Goal: Task Accomplishment & Management: Complete application form

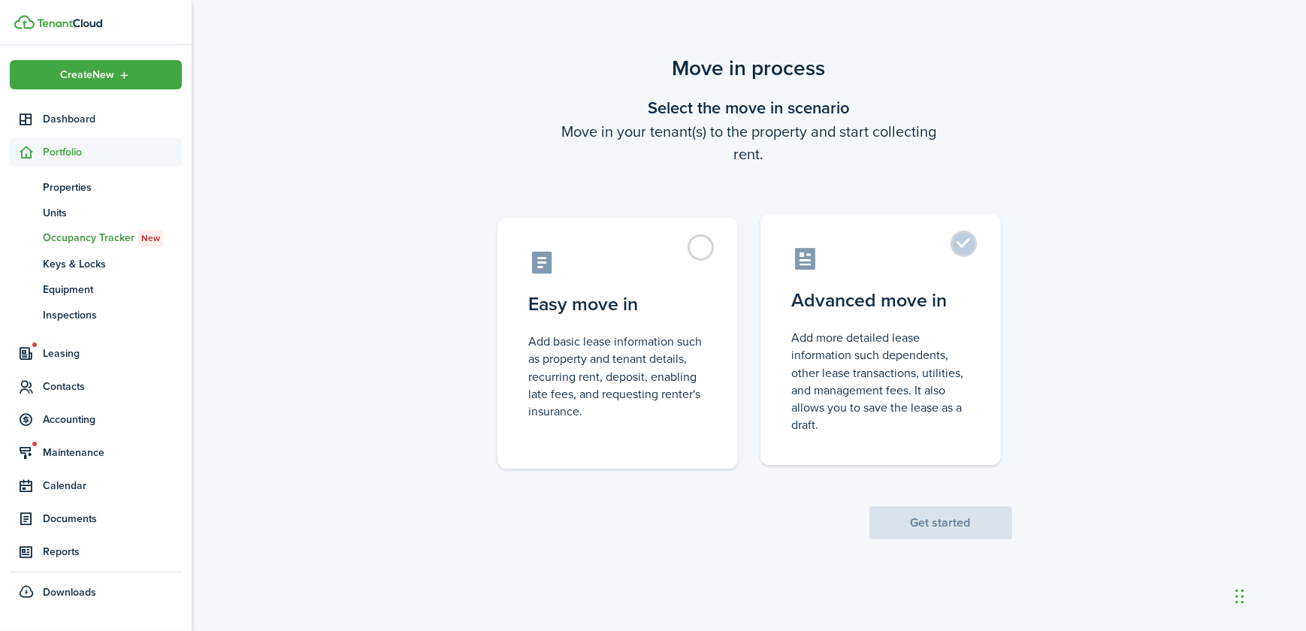
click at [817, 304] on control-radio-card-title "Advanced move in" at bounding box center [880, 300] width 177 height 27
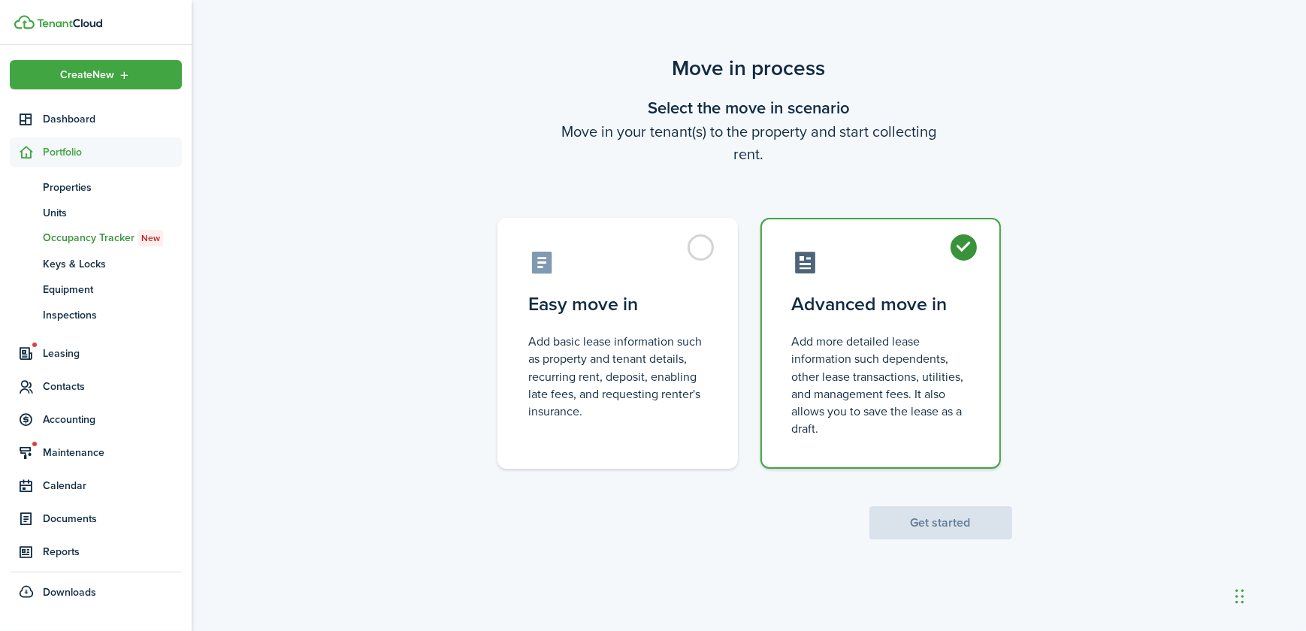
radio input "true"
click at [908, 526] on button "Get started" at bounding box center [940, 522] width 143 height 33
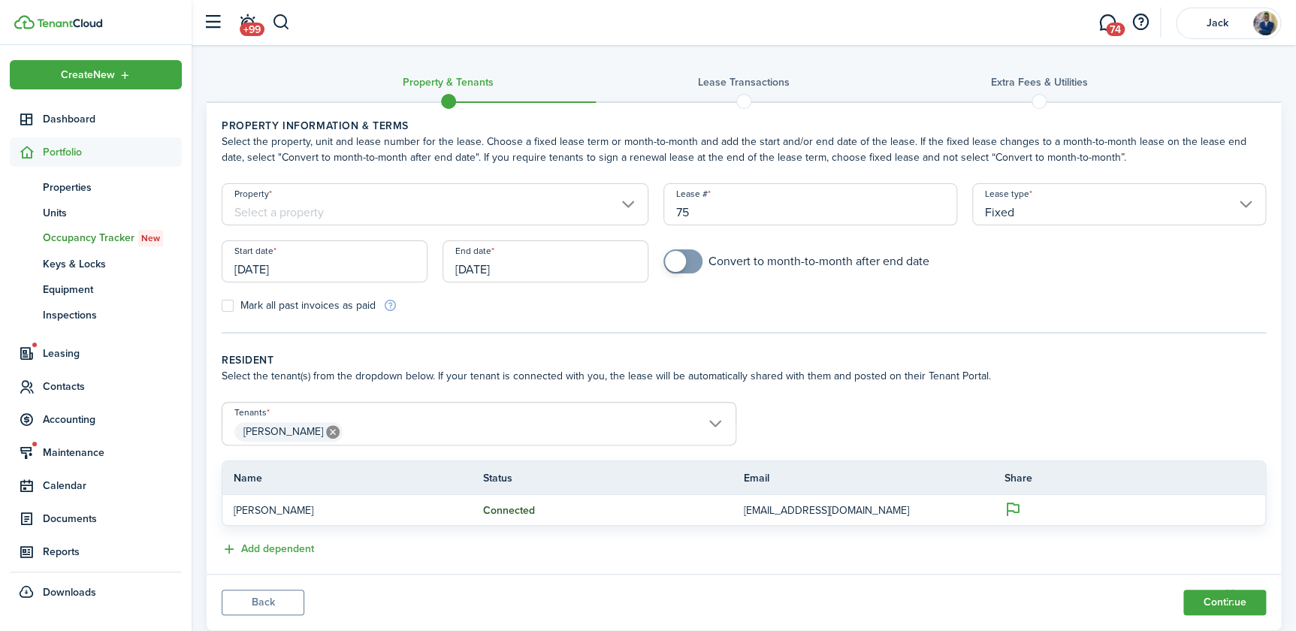
click at [349, 210] on input "Property" at bounding box center [435, 204] width 427 height 42
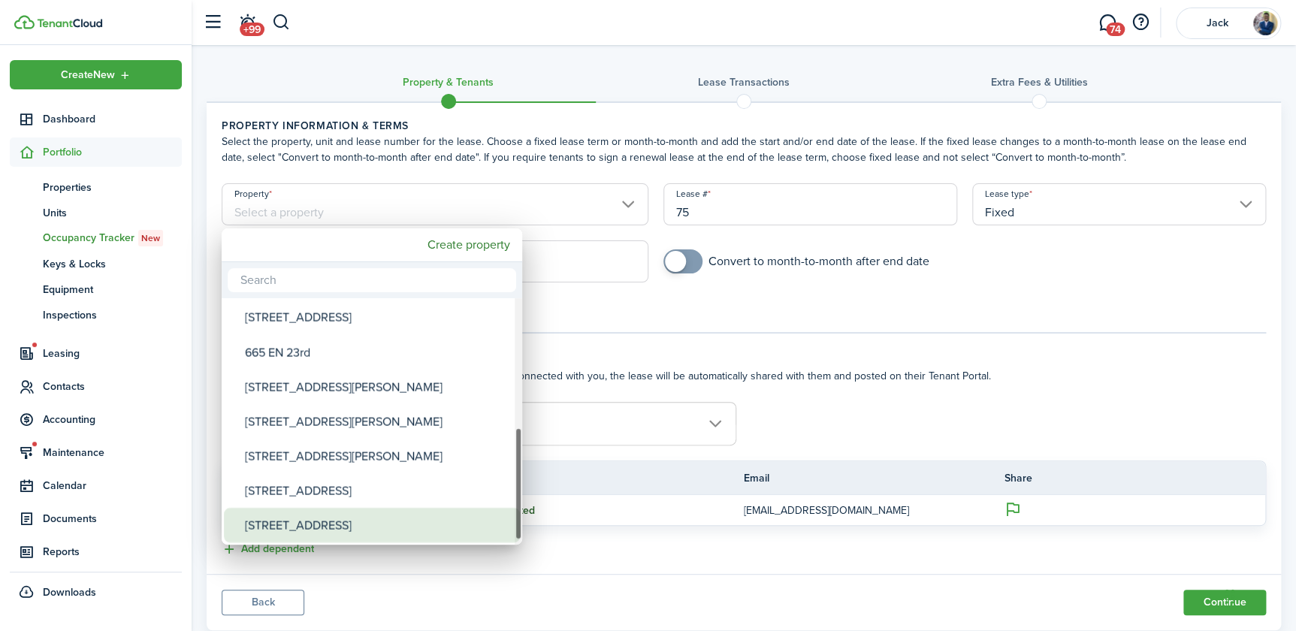
click at [327, 521] on div "[STREET_ADDRESS]" at bounding box center [378, 525] width 266 height 35
type input "[STREET_ADDRESS]"
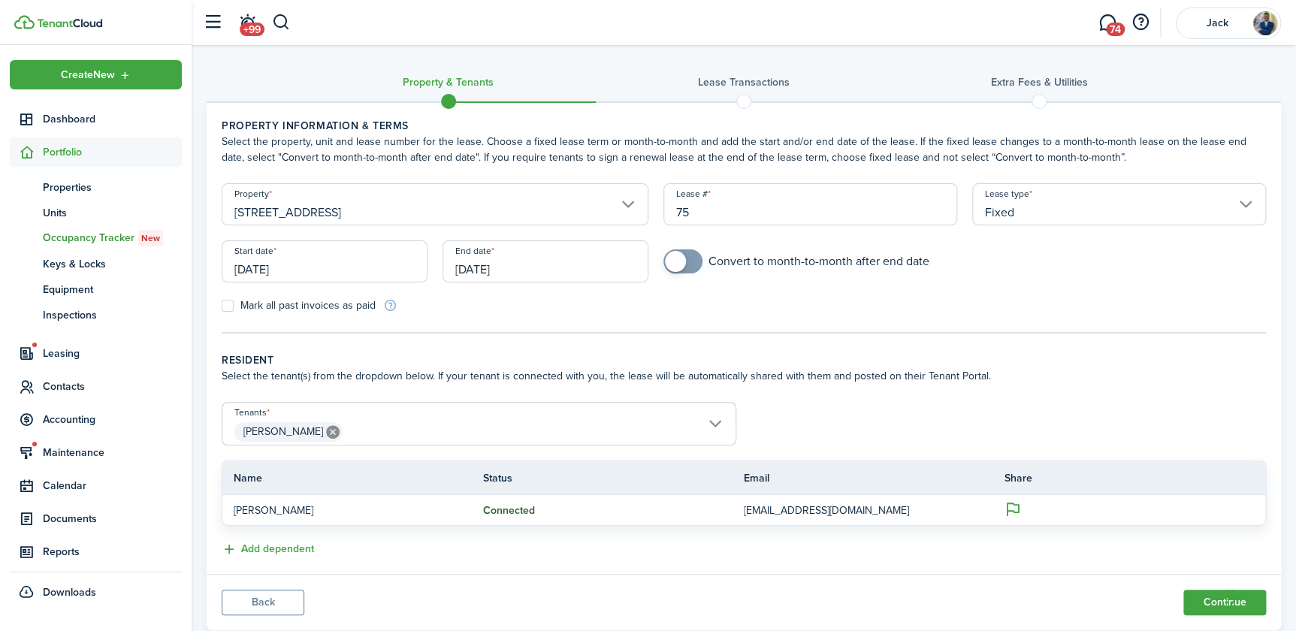
click at [292, 272] on input "[DATE]" at bounding box center [325, 261] width 206 height 42
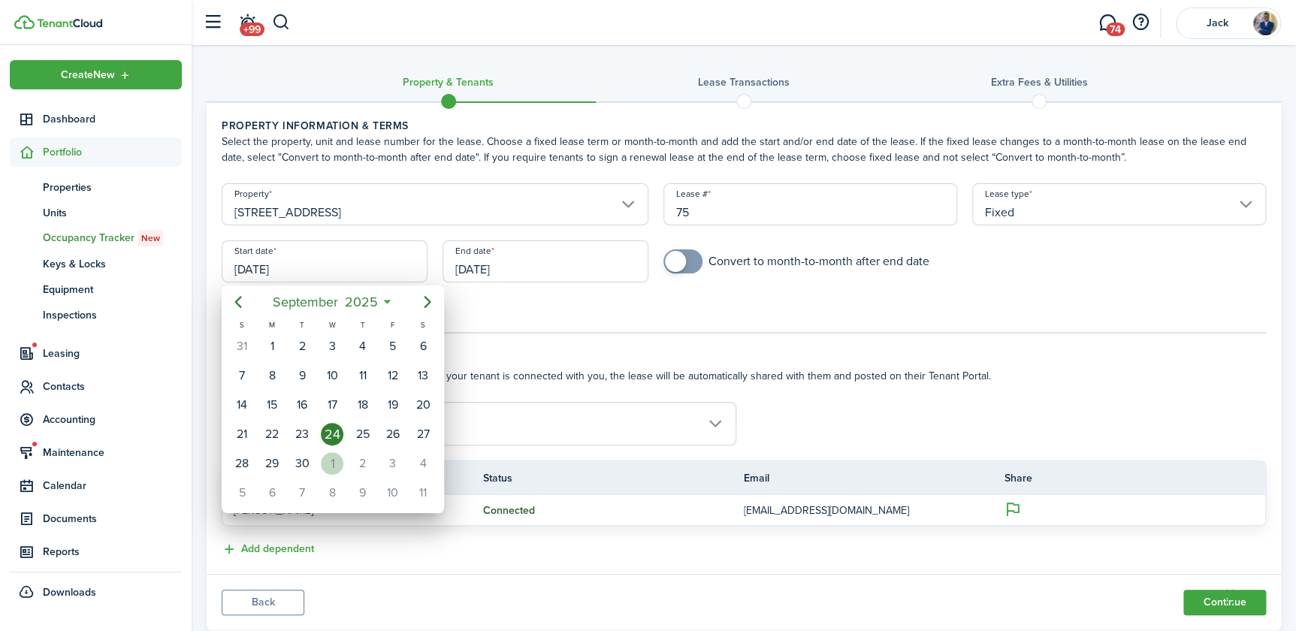
click at [334, 458] on div "1" at bounding box center [332, 463] width 23 height 23
type input "[DATE]"
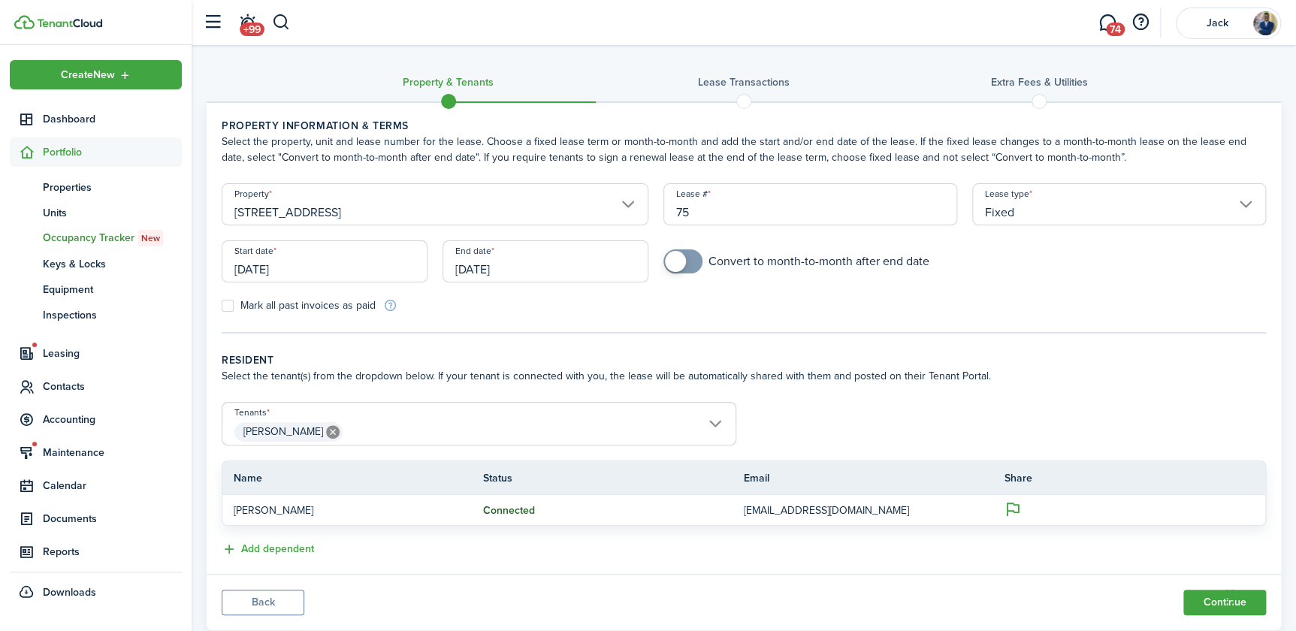
click at [490, 266] on input "[DATE]" at bounding box center [546, 261] width 206 height 42
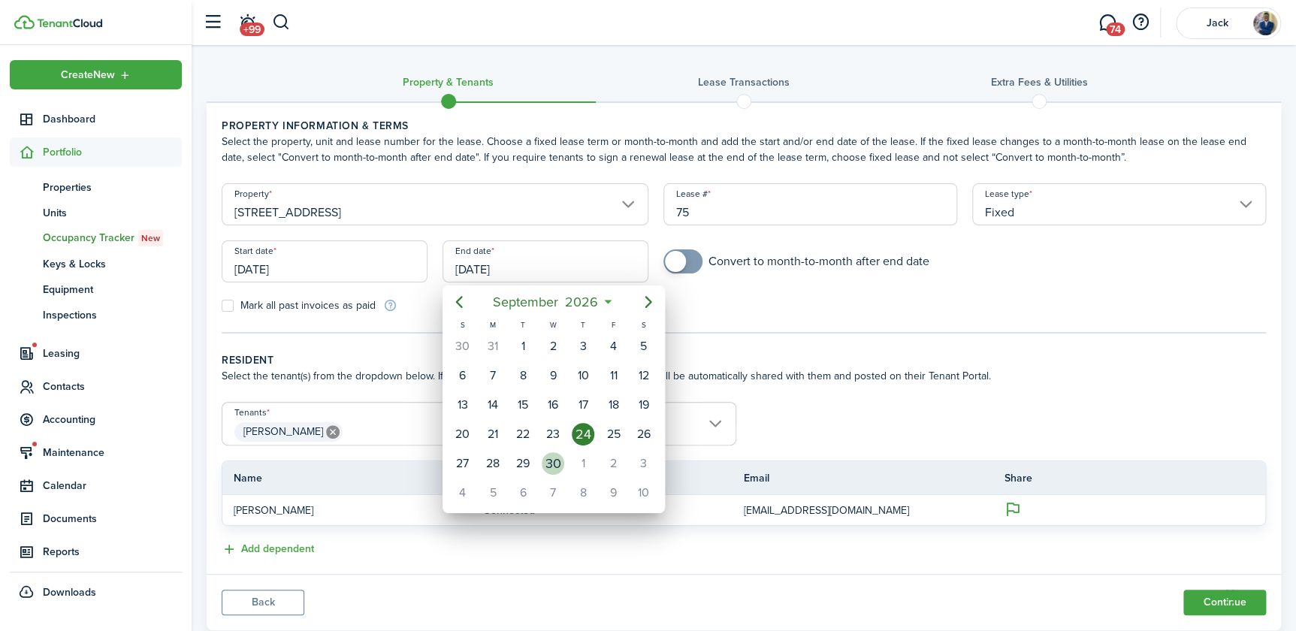
click at [552, 461] on div "30" at bounding box center [553, 463] width 23 height 23
type input "[DATE]"
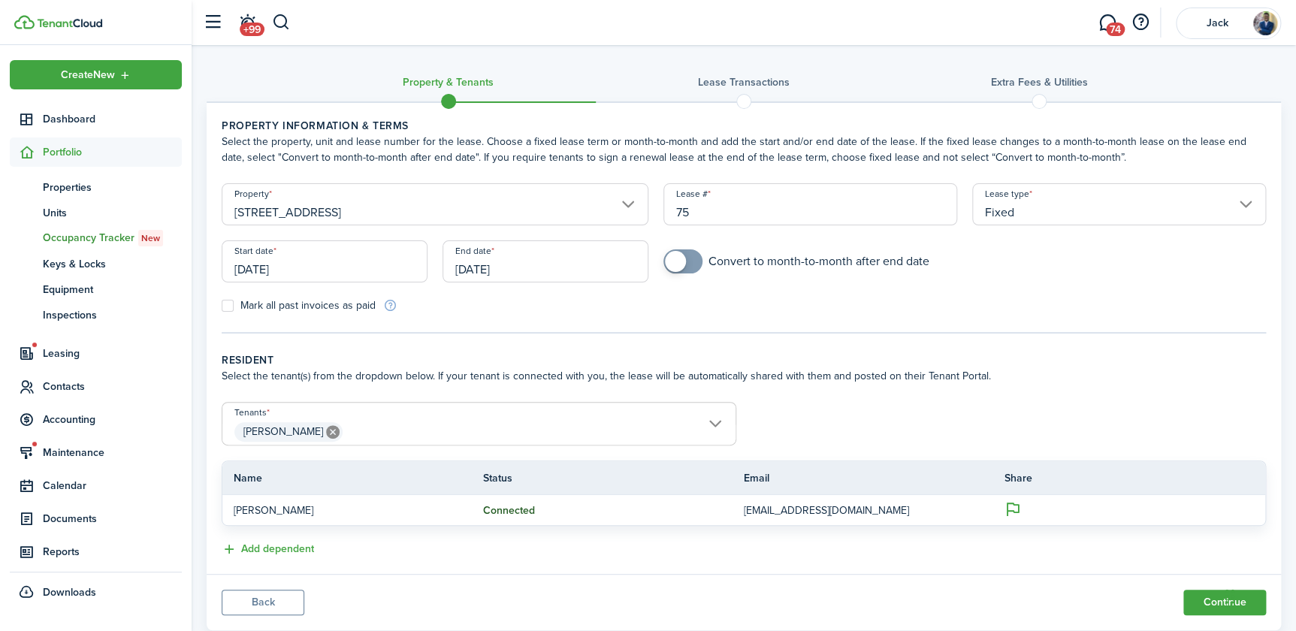
checkbox input "true"
click at [674, 264] on span at bounding box center [675, 261] width 21 height 21
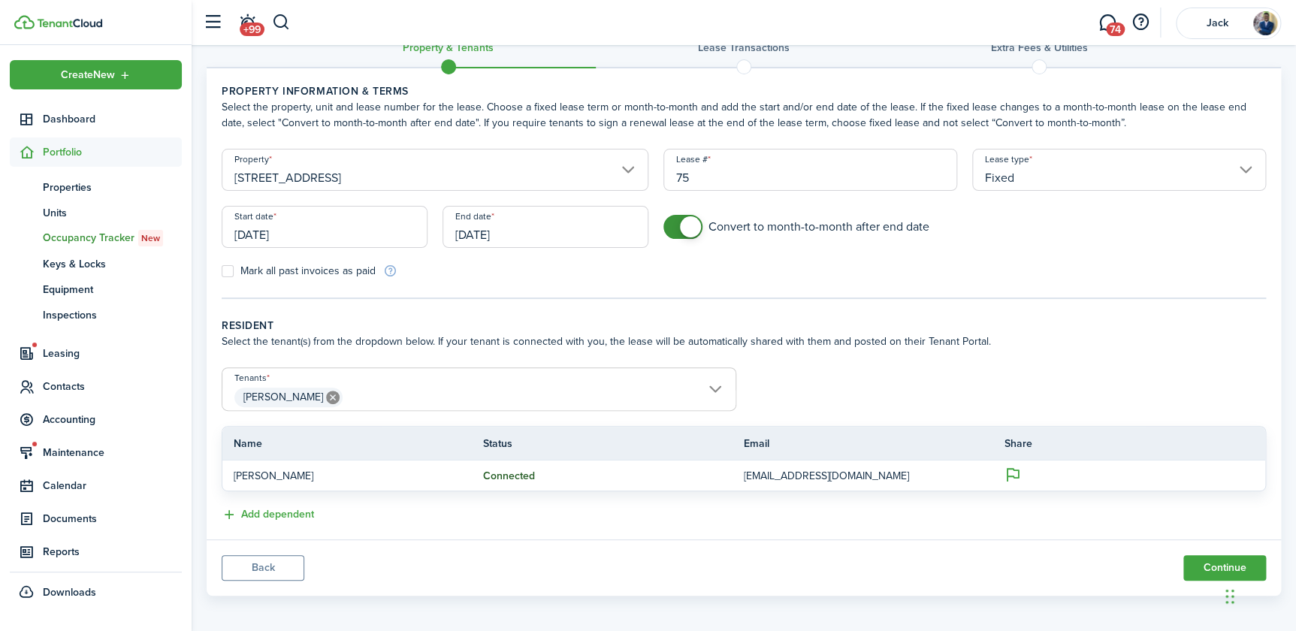
scroll to position [39, 0]
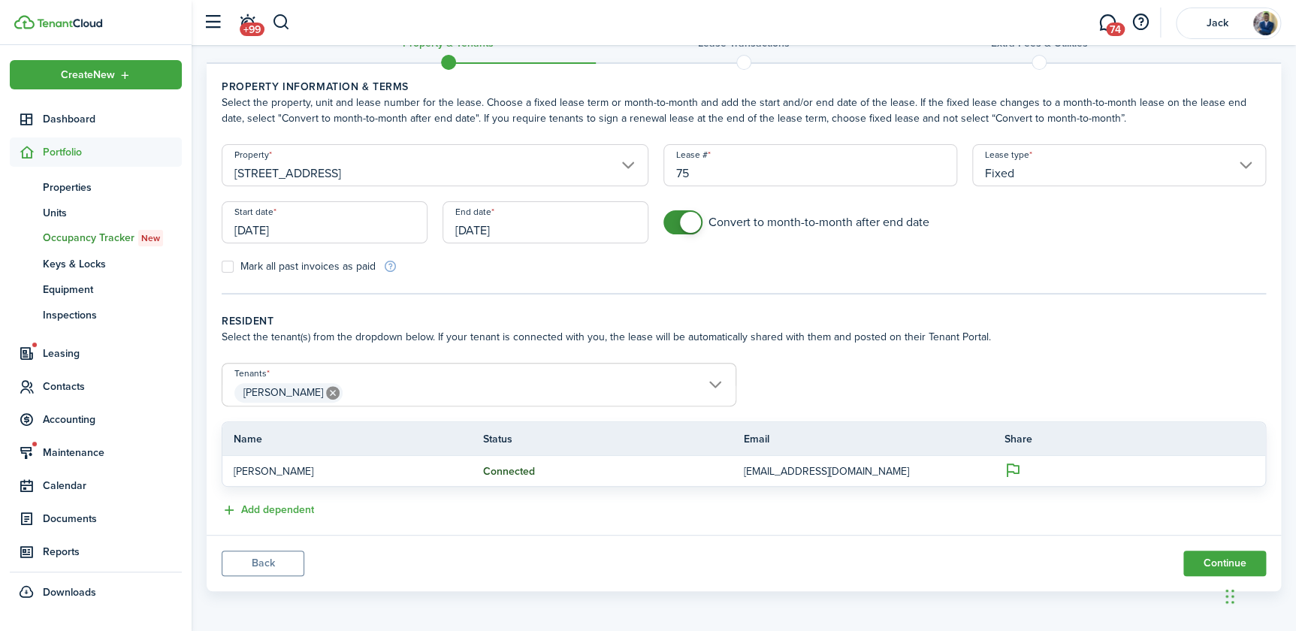
click at [352, 389] on span "[PERSON_NAME]" at bounding box center [478, 393] width 513 height 26
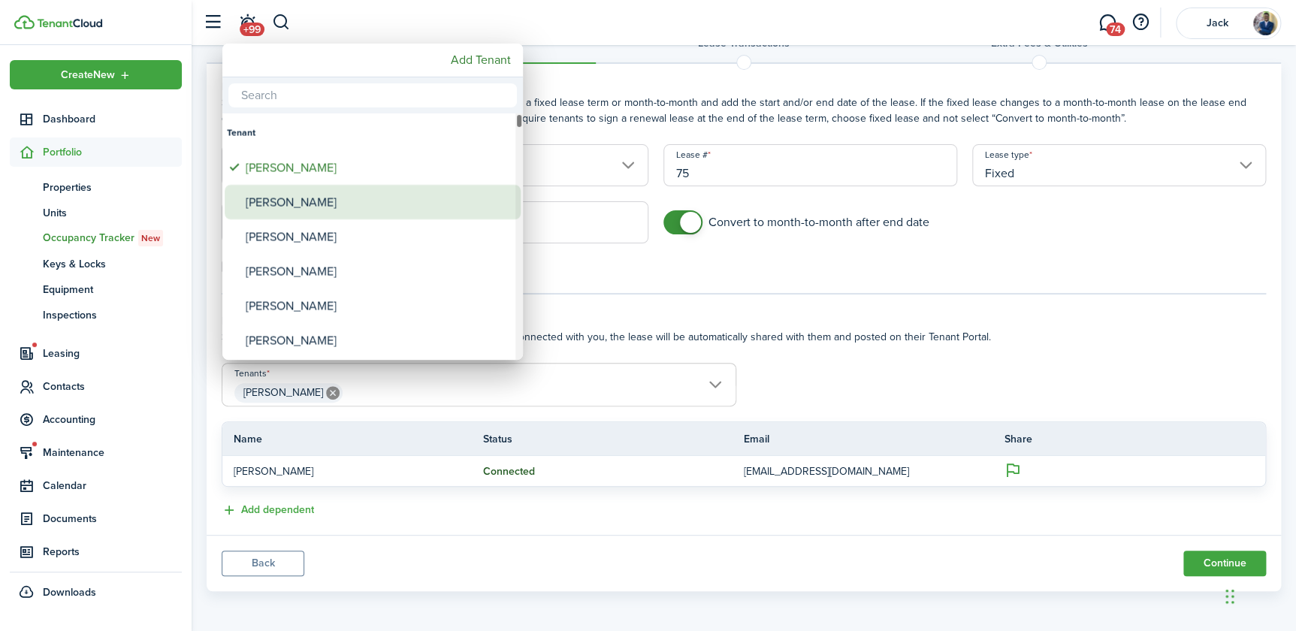
click at [304, 197] on div "[PERSON_NAME]" at bounding box center [379, 202] width 266 height 35
type input "[PERSON_NAME], [PERSON_NAME]"
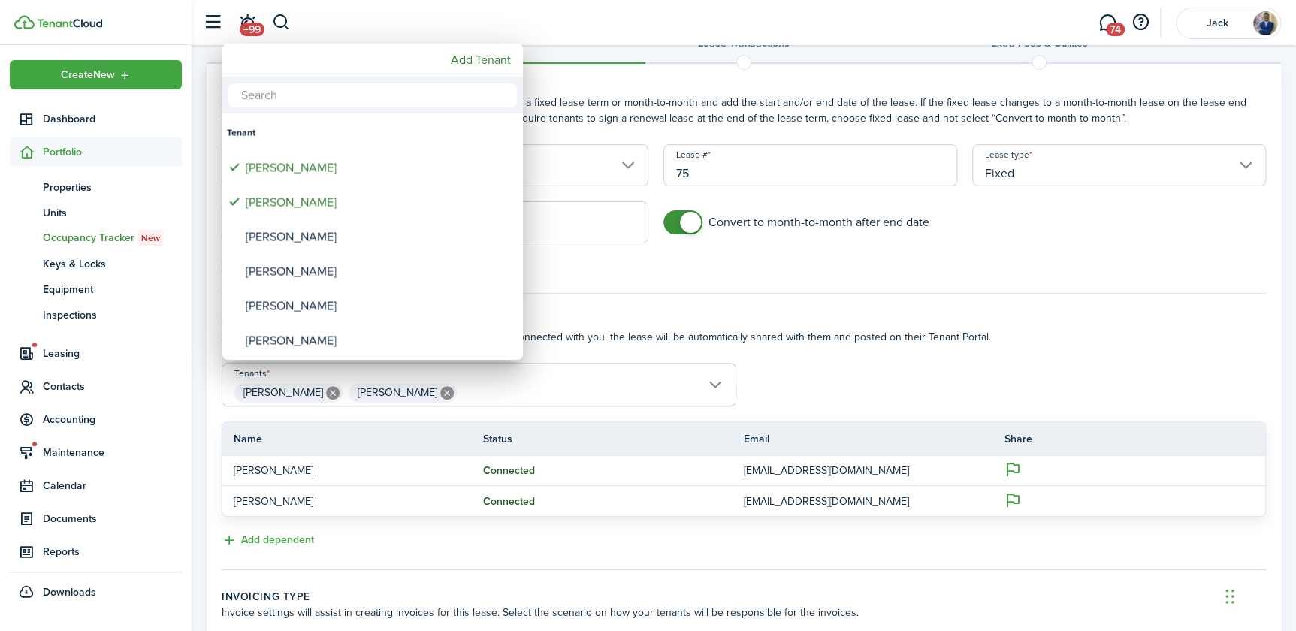
click at [786, 368] on div at bounding box center [648, 316] width 1537 height 872
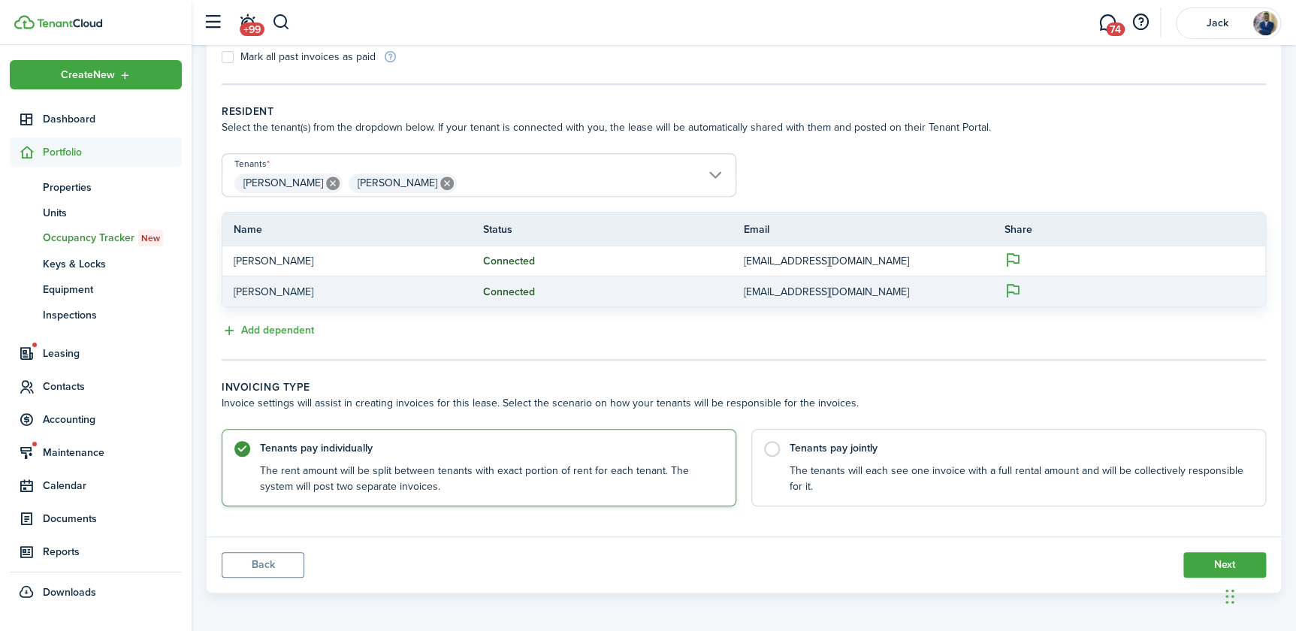
scroll to position [250, 0]
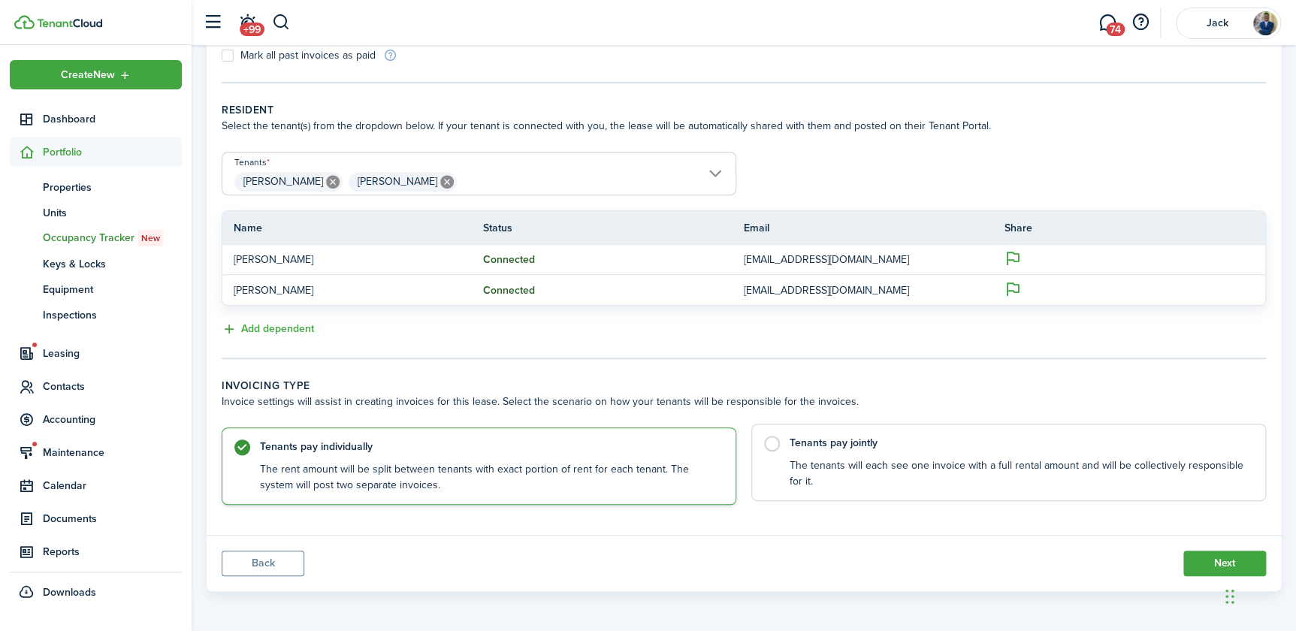
click at [833, 479] on control-radio-card-description "The tenants will each see one invoice with a full rental amount and will be col…" at bounding box center [1020, 473] width 461 height 31
radio input "false"
radio input "true"
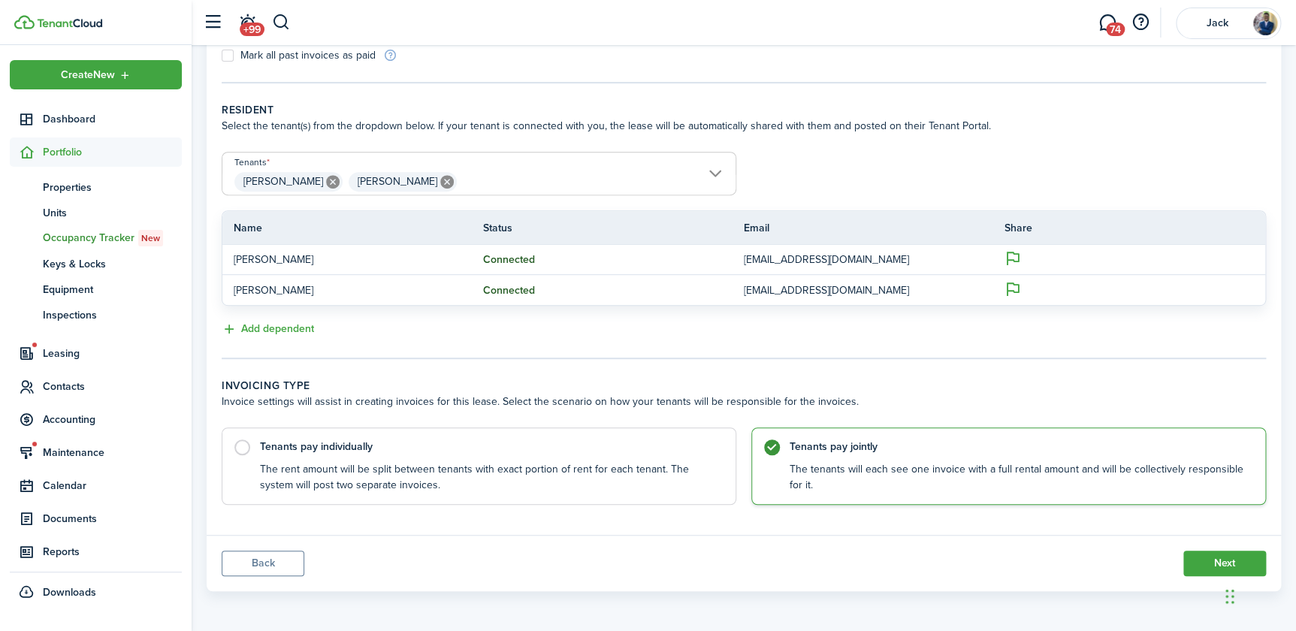
click at [964, 542] on panel-main-footer "Back Next" at bounding box center [744, 563] width 1074 height 56
click at [243, 440] on label "Tenants pay individually The rent amount will be split between tenants with exa…" at bounding box center [479, 462] width 515 height 77
radio input "true"
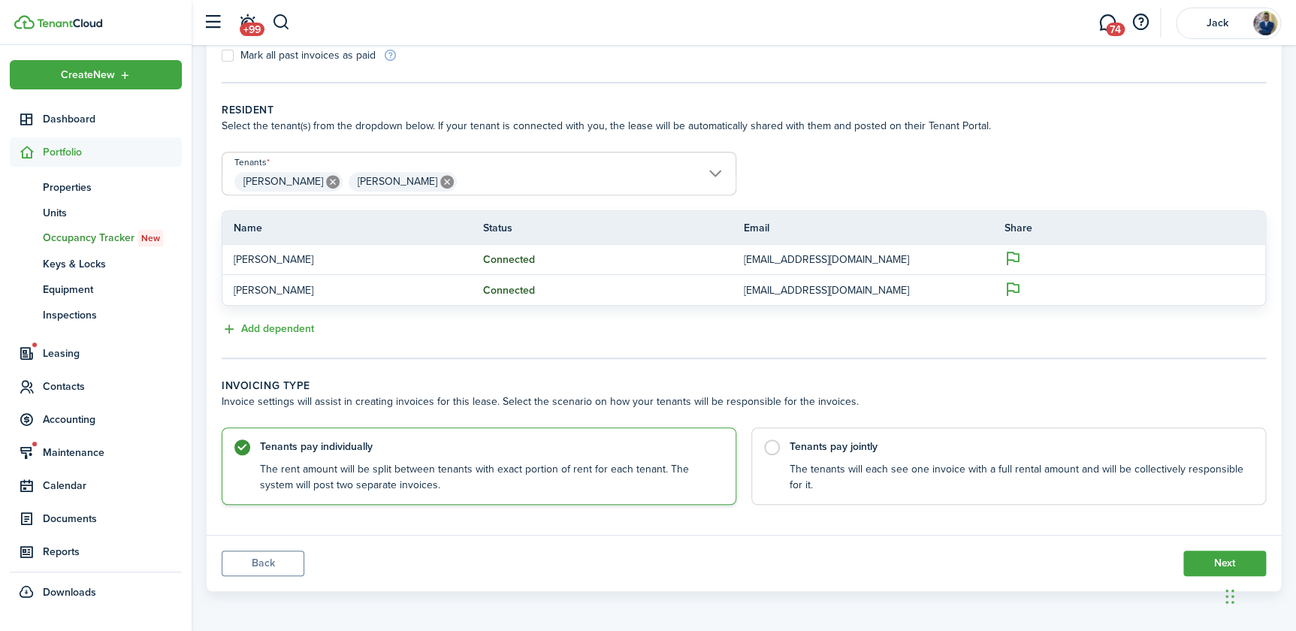
click at [1004, 555] on panel-main-footer "Back Next" at bounding box center [744, 563] width 1074 height 56
click at [939, 555] on panel-main-footer "Back Next" at bounding box center [744, 563] width 1074 height 56
click at [940, 570] on panel-main-footer "Back Next" at bounding box center [744, 563] width 1074 height 56
click at [1210, 564] on button "Next" at bounding box center [1224, 564] width 83 height 26
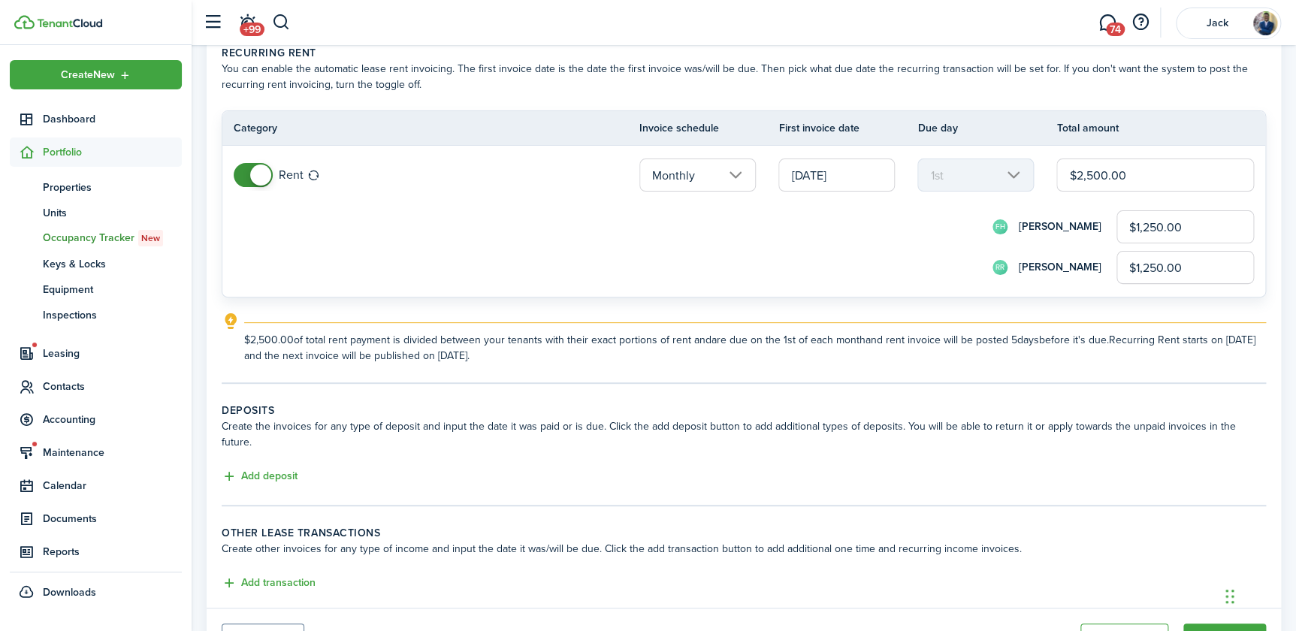
scroll to position [130, 0]
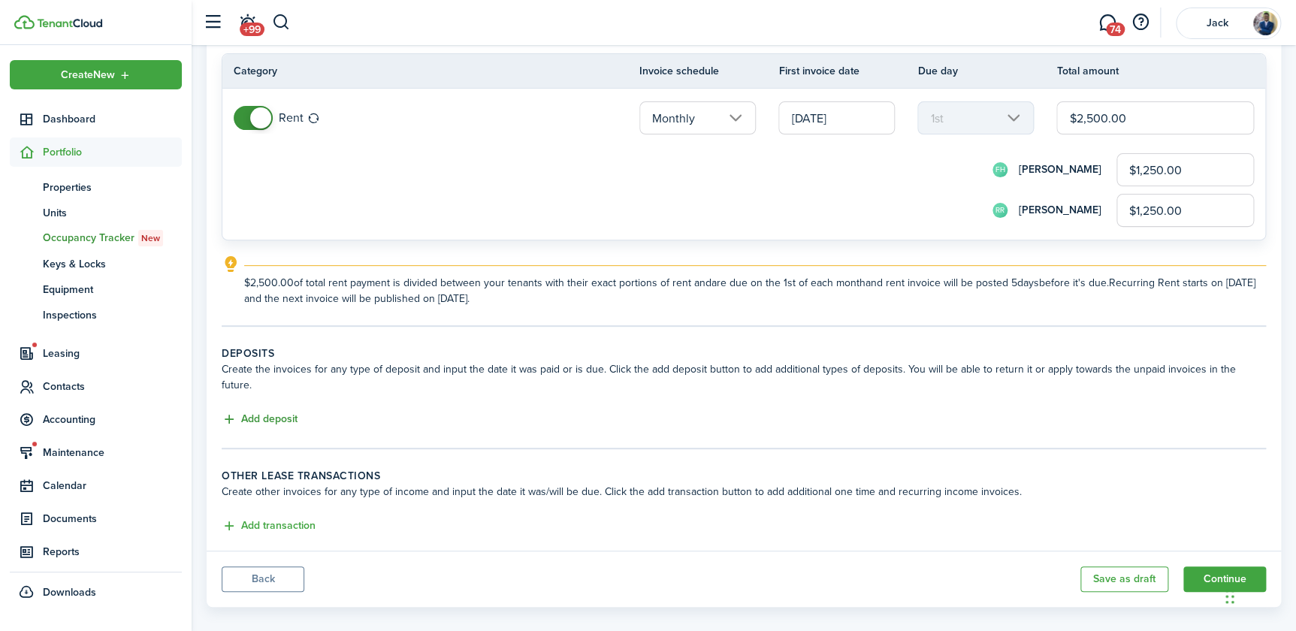
click at [268, 411] on button "Add deposit" at bounding box center [260, 419] width 76 height 17
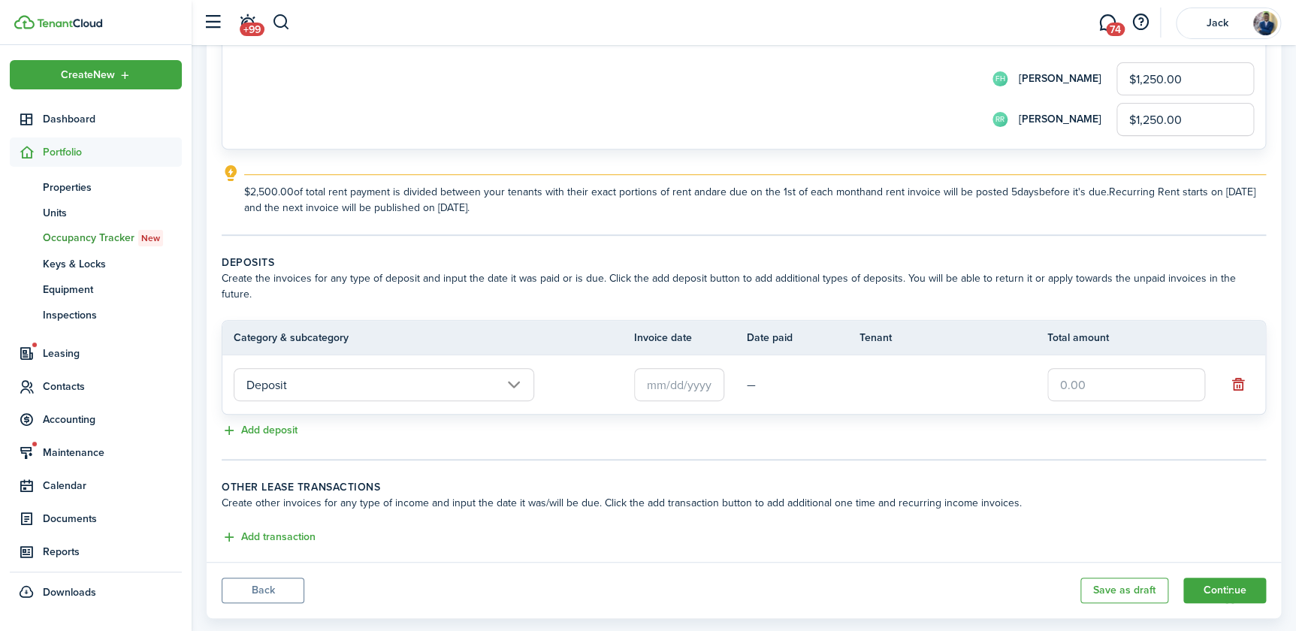
scroll to position [232, 0]
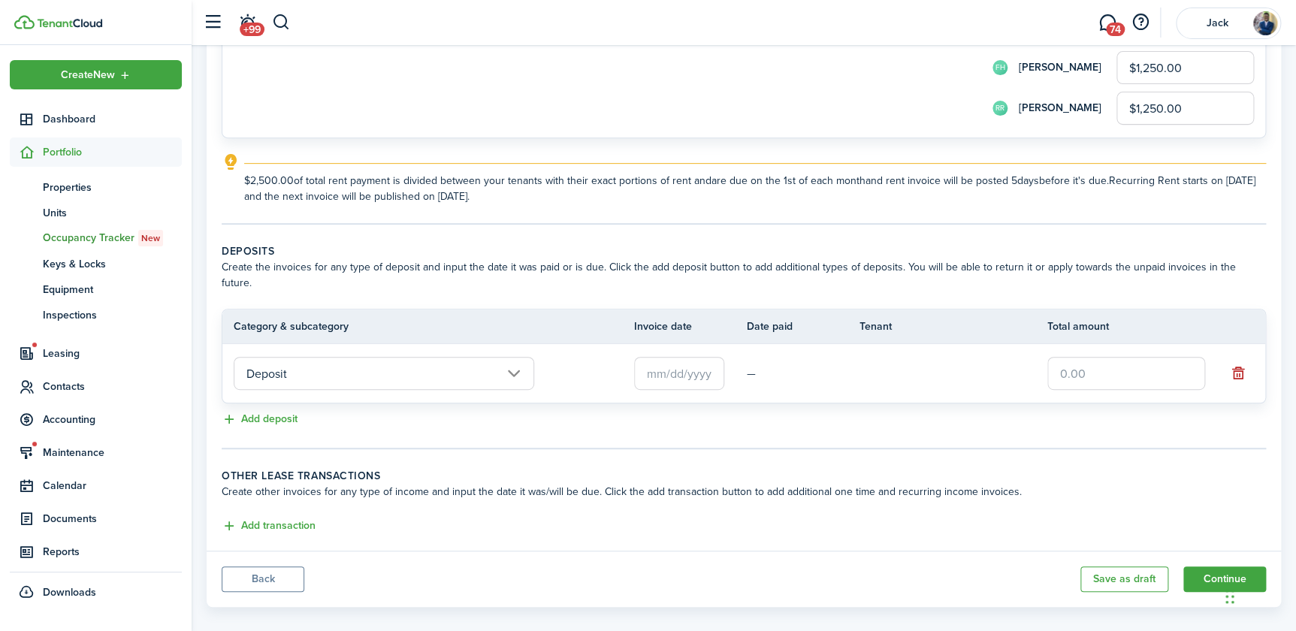
click at [671, 359] on input "text" at bounding box center [679, 373] width 90 height 33
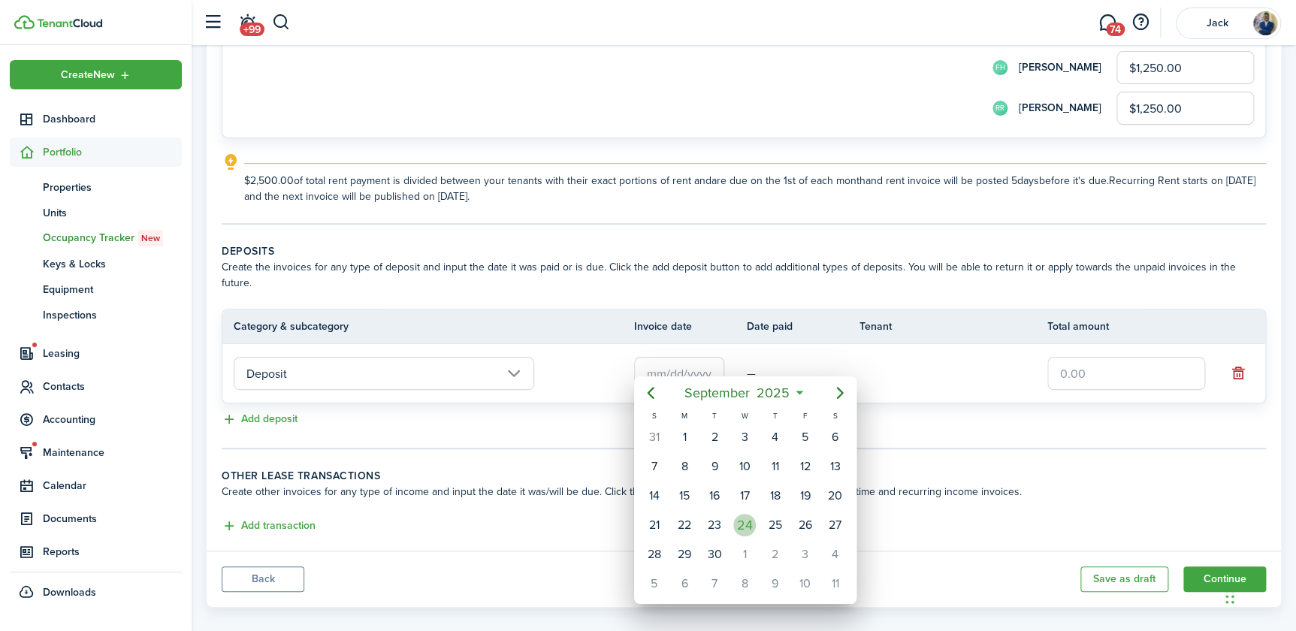
click at [741, 524] on div "24" at bounding box center [744, 525] width 23 height 23
type input "[DATE]"
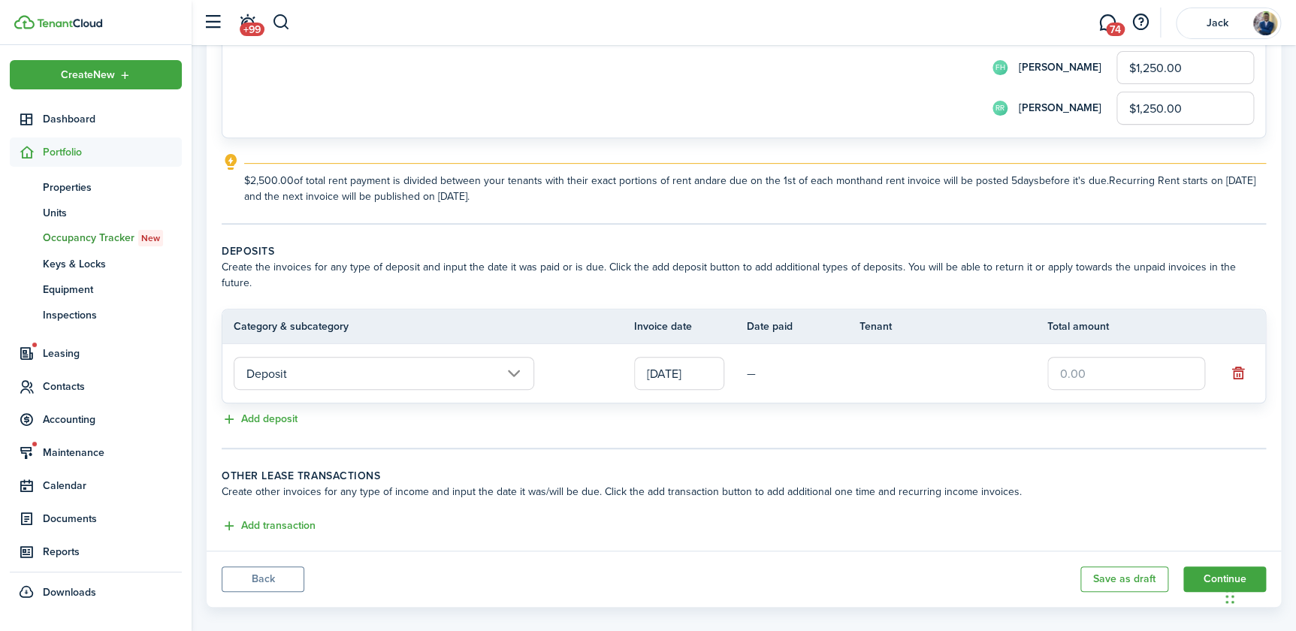
click at [1097, 360] on input "text" at bounding box center [1126, 373] width 158 height 33
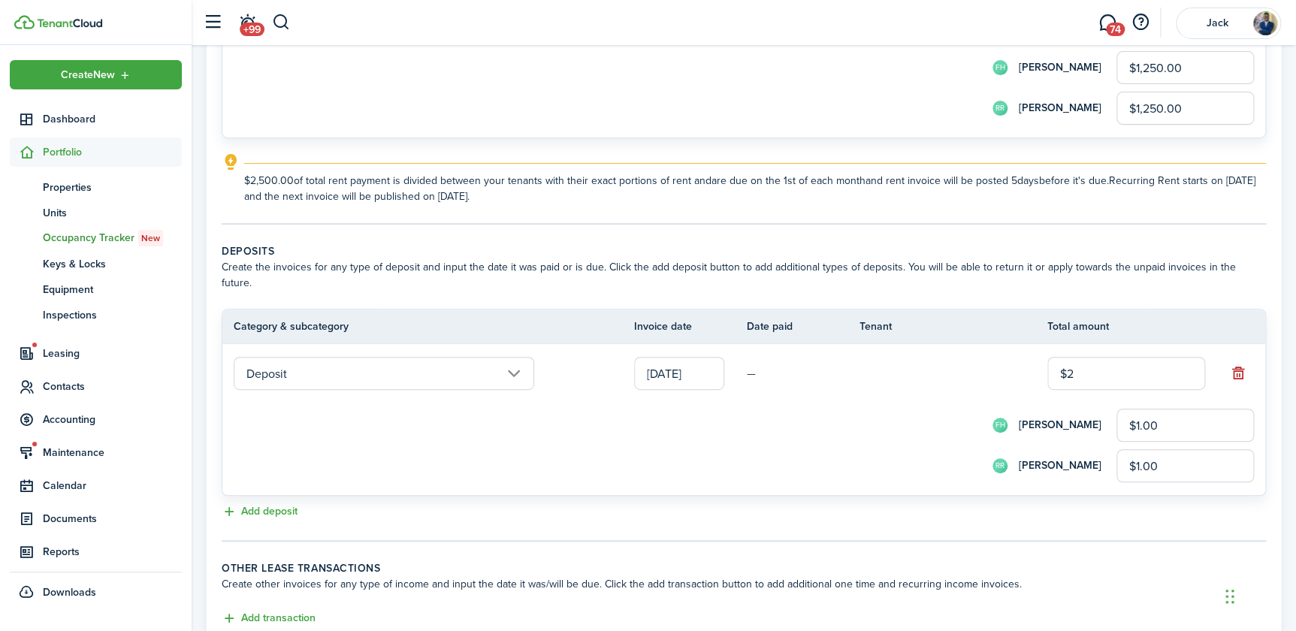
type input "$25"
type input "$12.50"
type input "$250"
type input "$125.00"
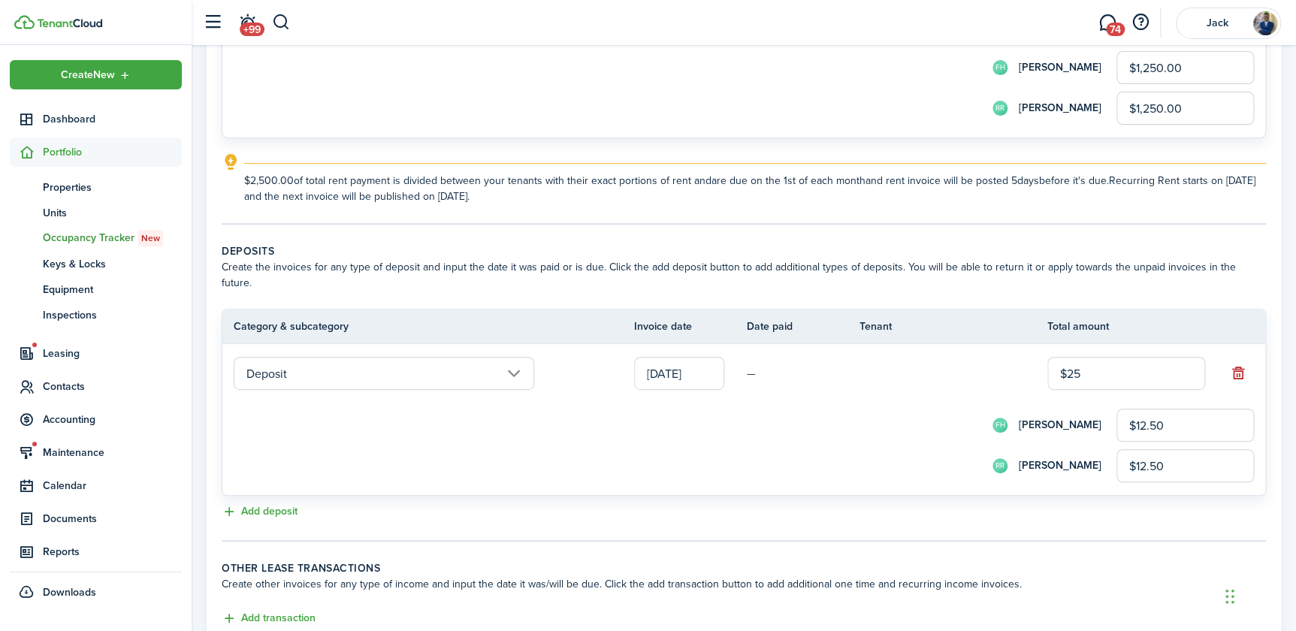
type input "$125.00"
type input "$2,500"
type input "$1,250.00"
type input "$2,500.00"
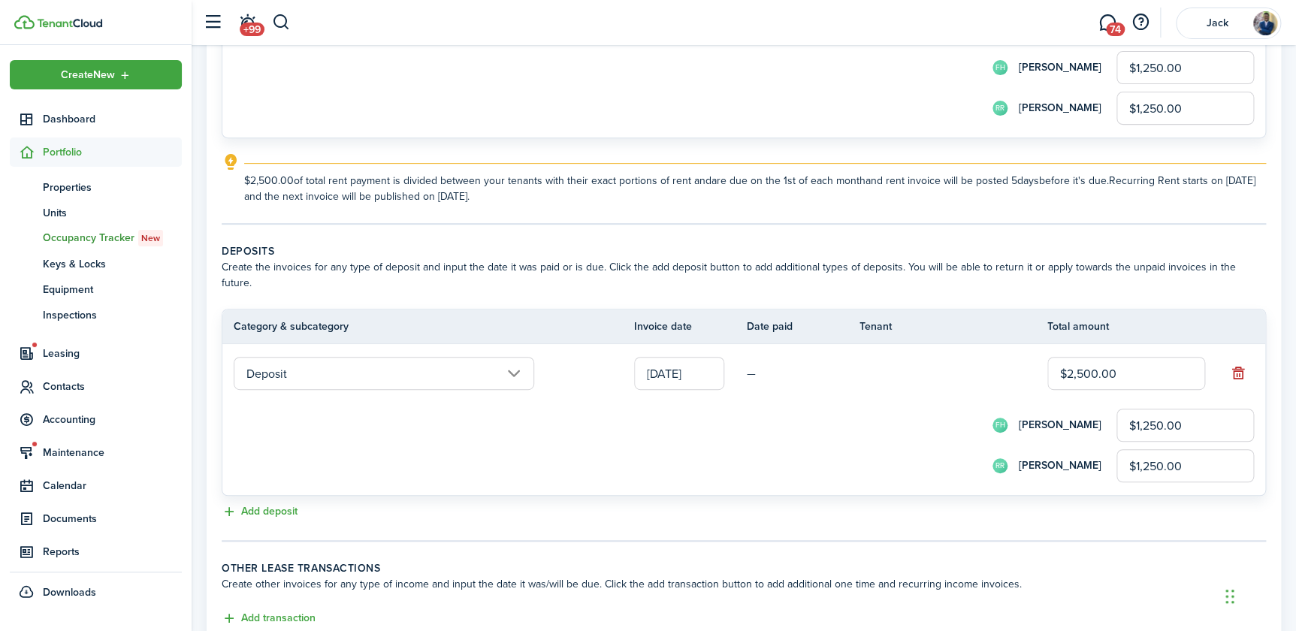
click at [917, 394] on td "[PERSON_NAME] $1,250.00 RR [PERSON_NAME] $1,250.00" at bounding box center [743, 440] width 1043 height 92
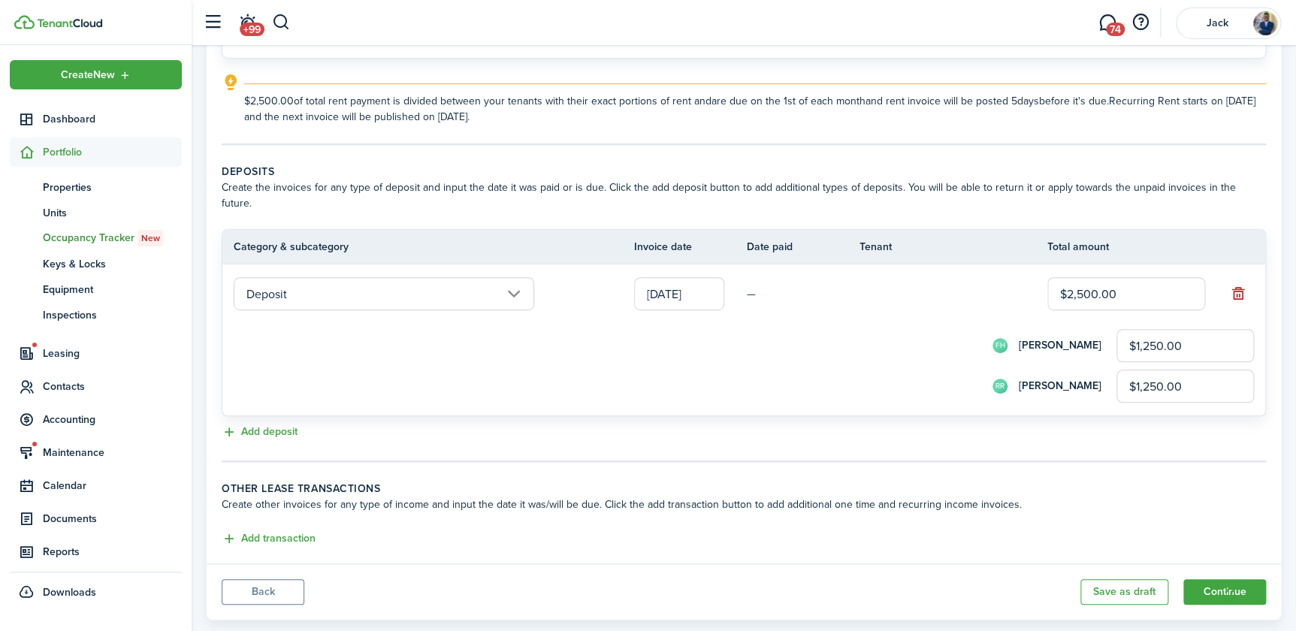
scroll to position [324, 0]
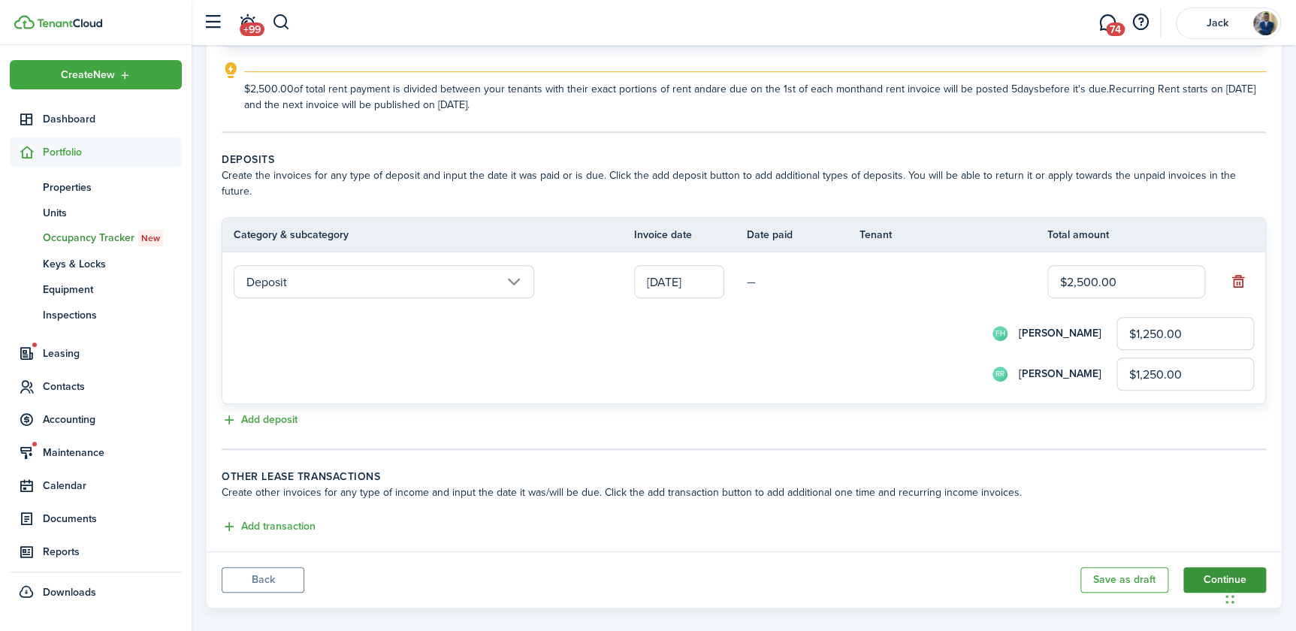
click at [1210, 567] on button "Continue" at bounding box center [1224, 580] width 83 height 26
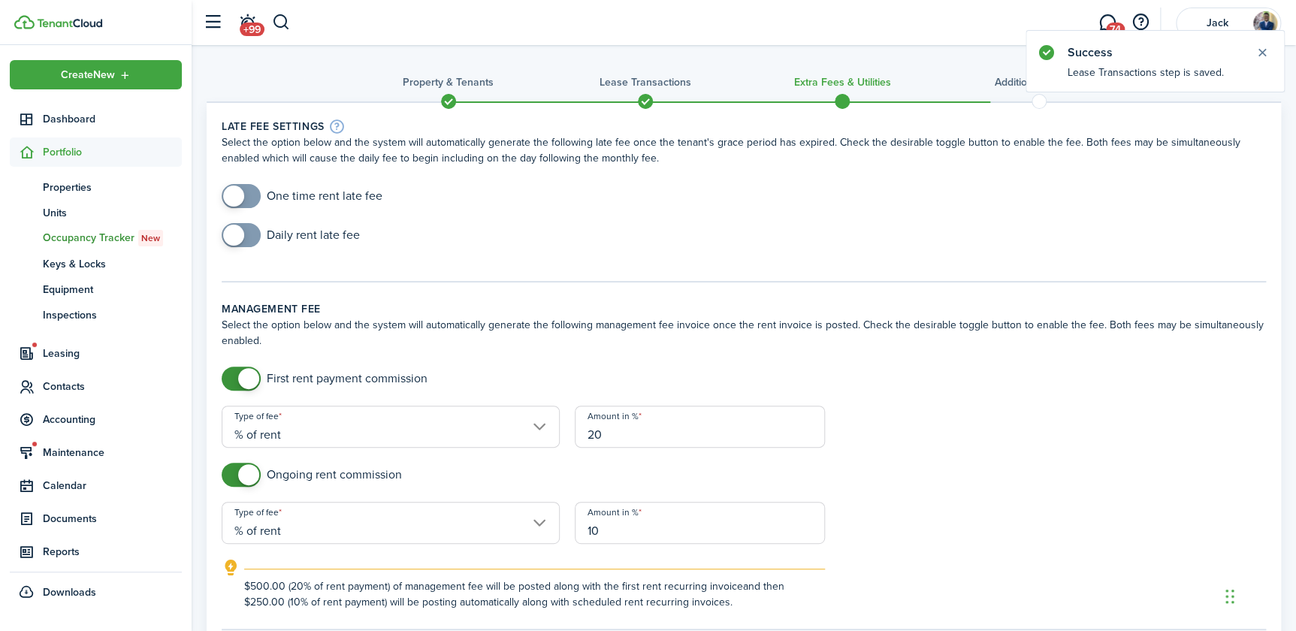
checkbox input "true"
click at [237, 196] on span at bounding box center [233, 196] width 21 height 21
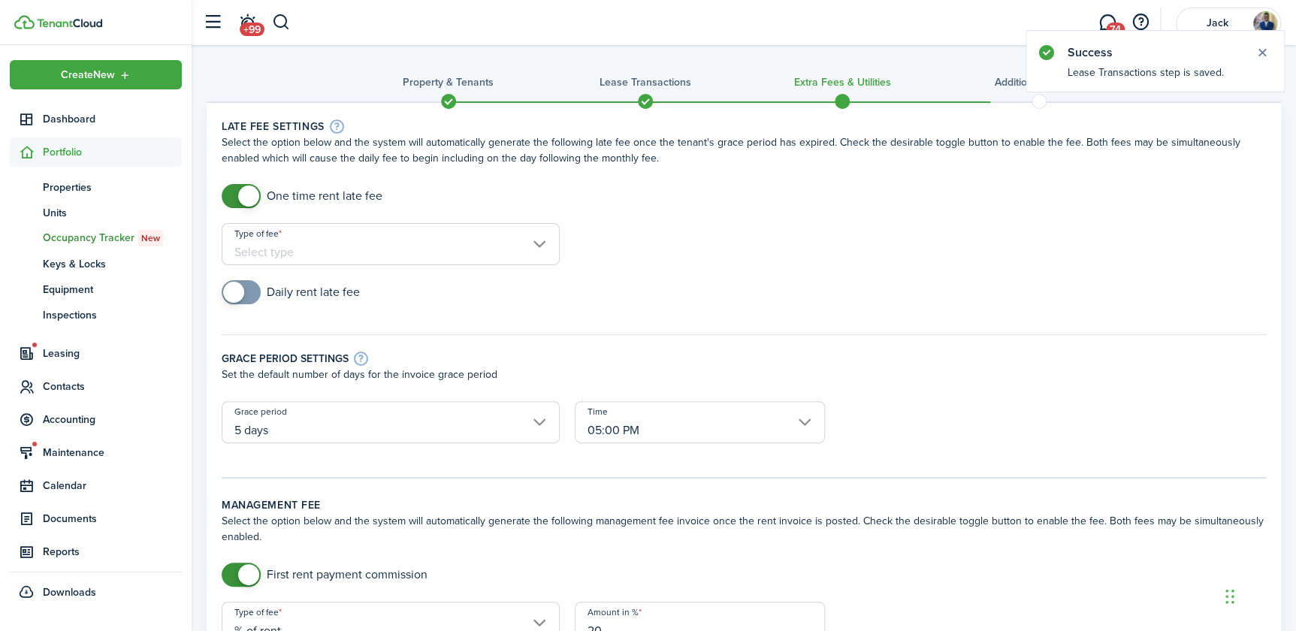
checkbox input "true"
click at [235, 294] on span at bounding box center [233, 292] width 21 height 21
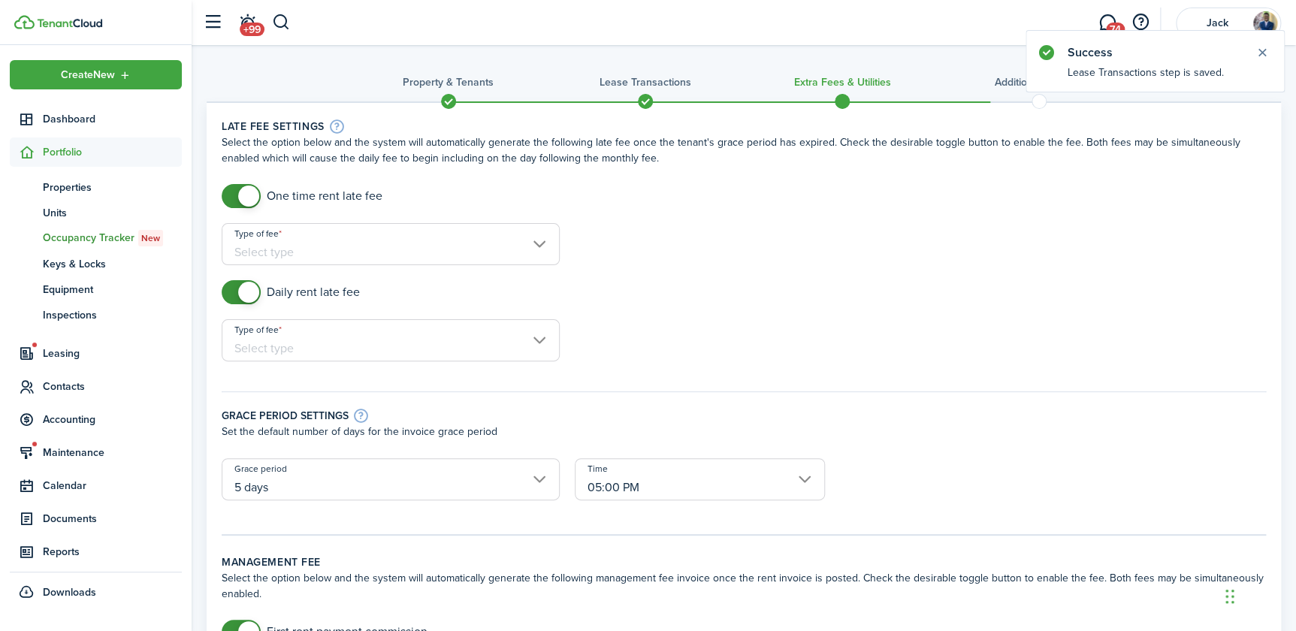
click at [297, 253] on input "Type of fee" at bounding box center [391, 244] width 338 height 42
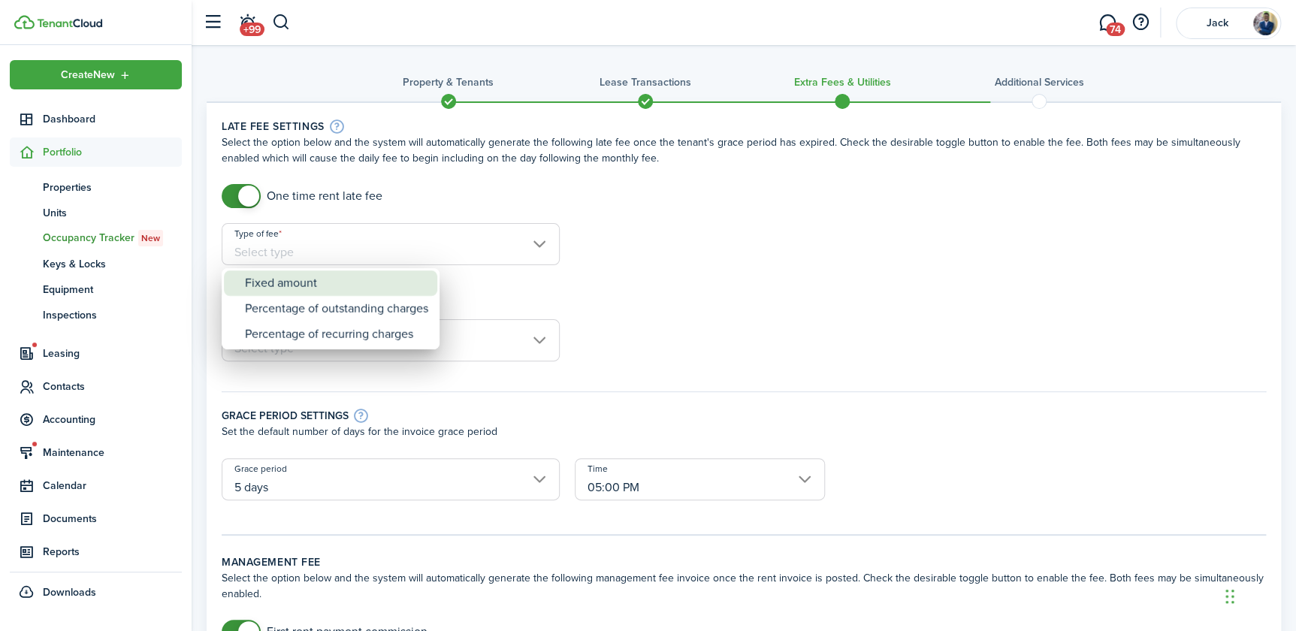
click at [300, 279] on div "Fixed amount" at bounding box center [336, 283] width 183 height 26
type input "Fixed amount"
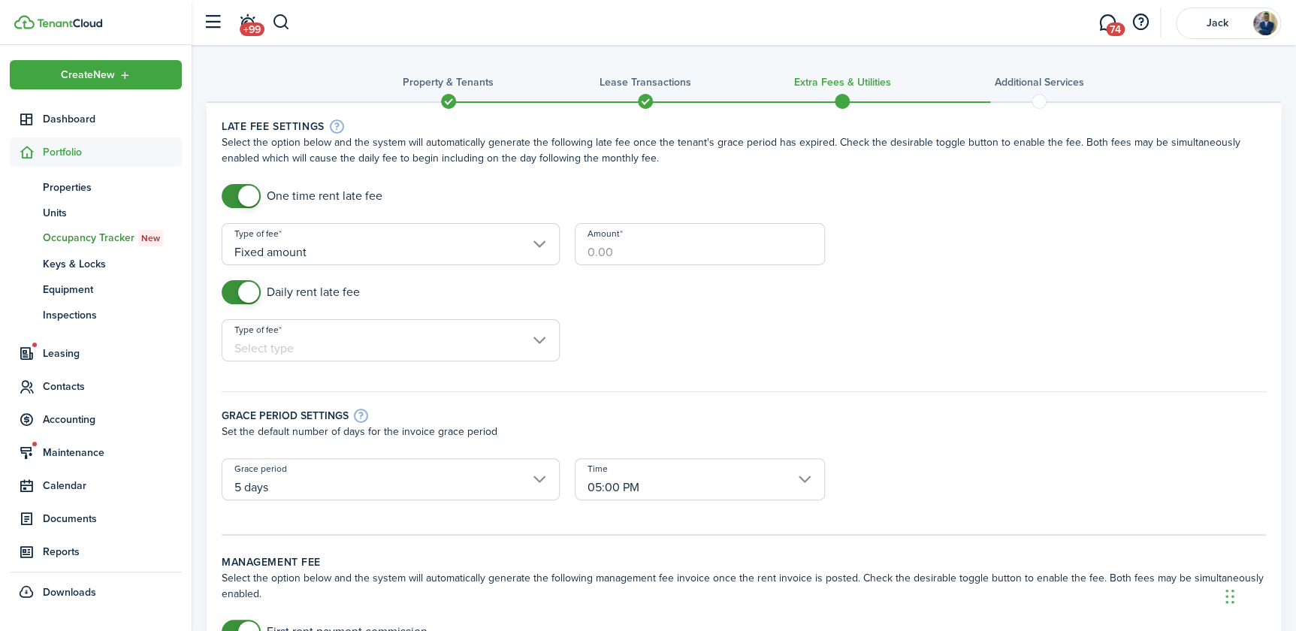
click at [618, 249] on input "Amount" at bounding box center [700, 244] width 250 height 42
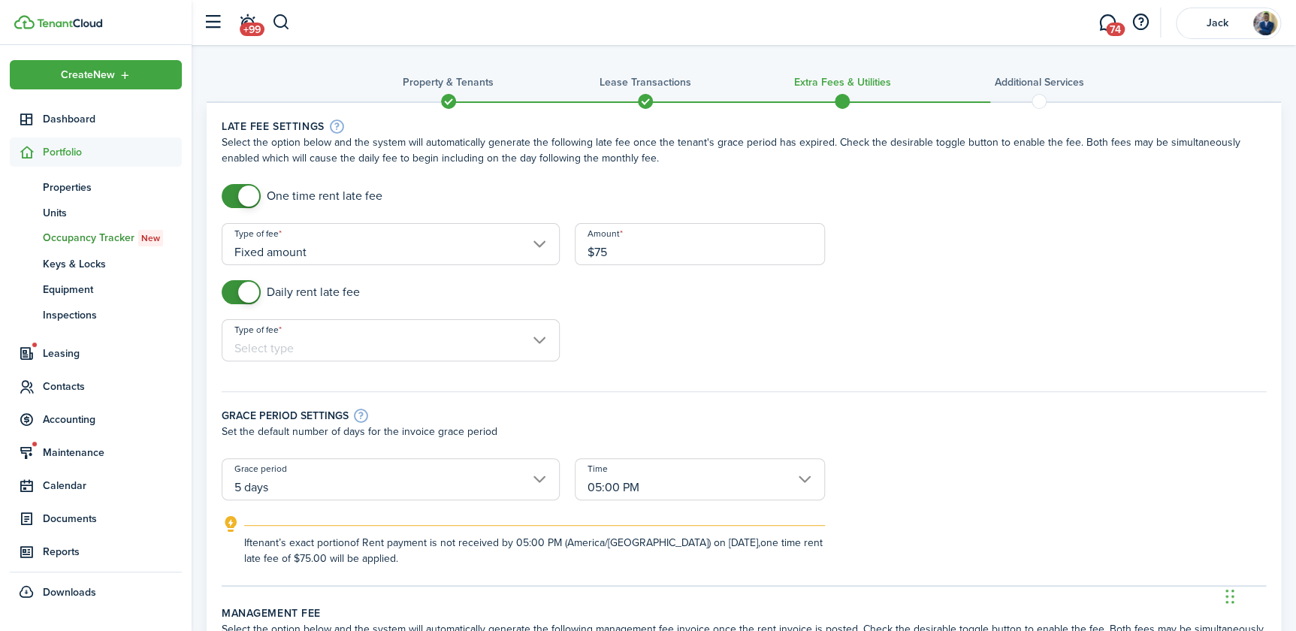
click at [308, 360] on input "Type of fee" at bounding box center [391, 340] width 338 height 42
type input "$75.00"
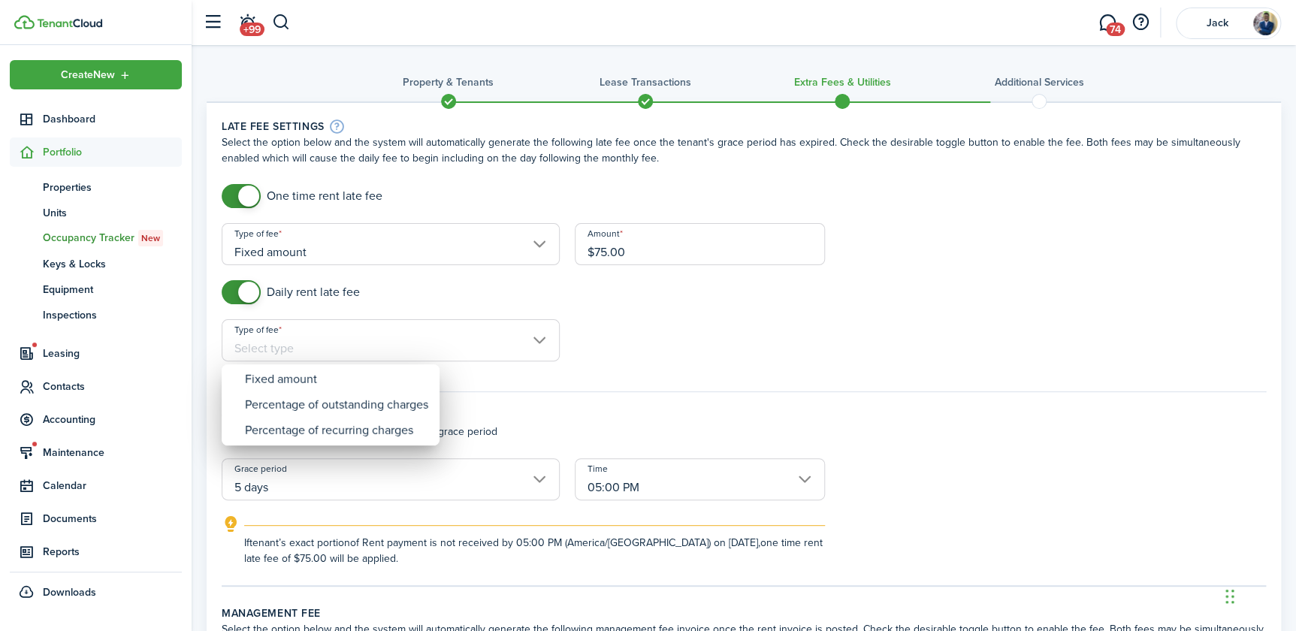
click at [303, 350] on div at bounding box center [648, 316] width 1537 height 872
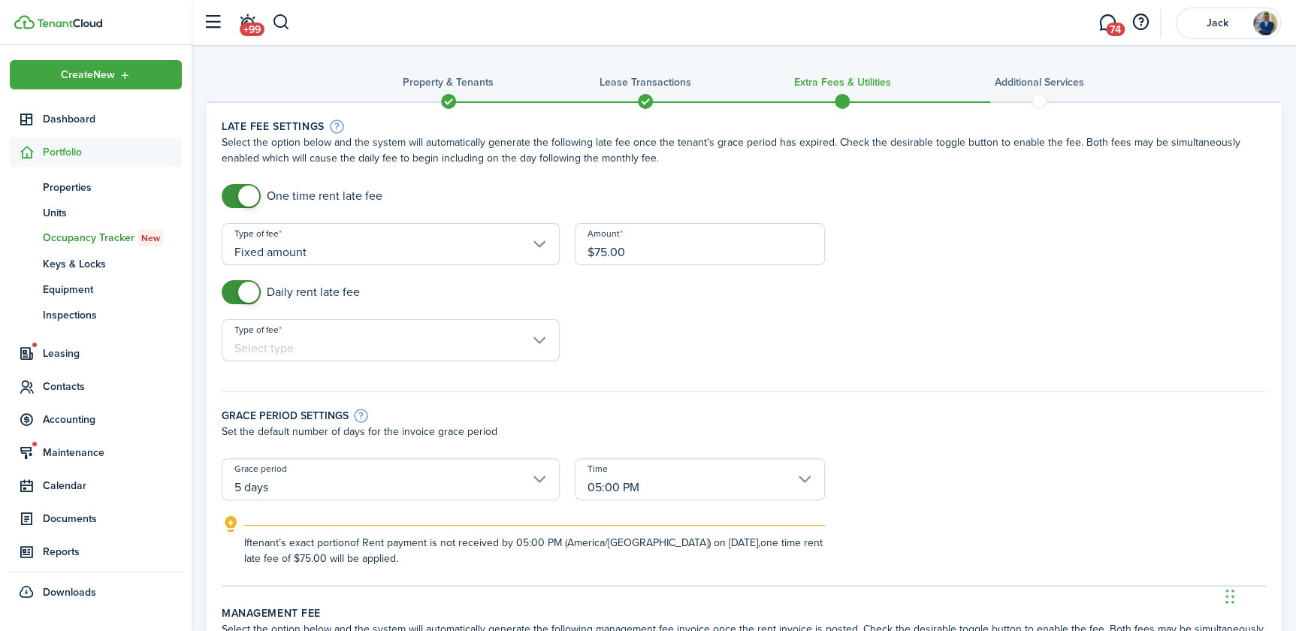
click at [301, 348] on input "Type of fee" at bounding box center [391, 340] width 338 height 42
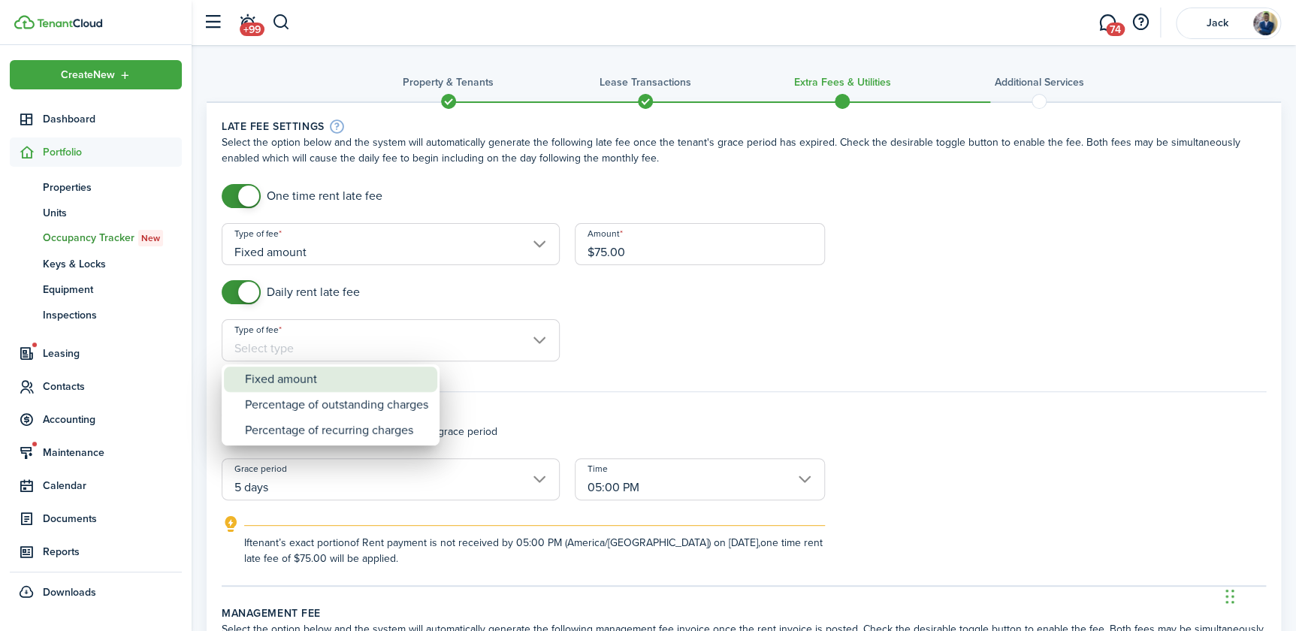
click at [292, 382] on div "Fixed amount" at bounding box center [336, 380] width 183 height 26
type input "Fixed amount"
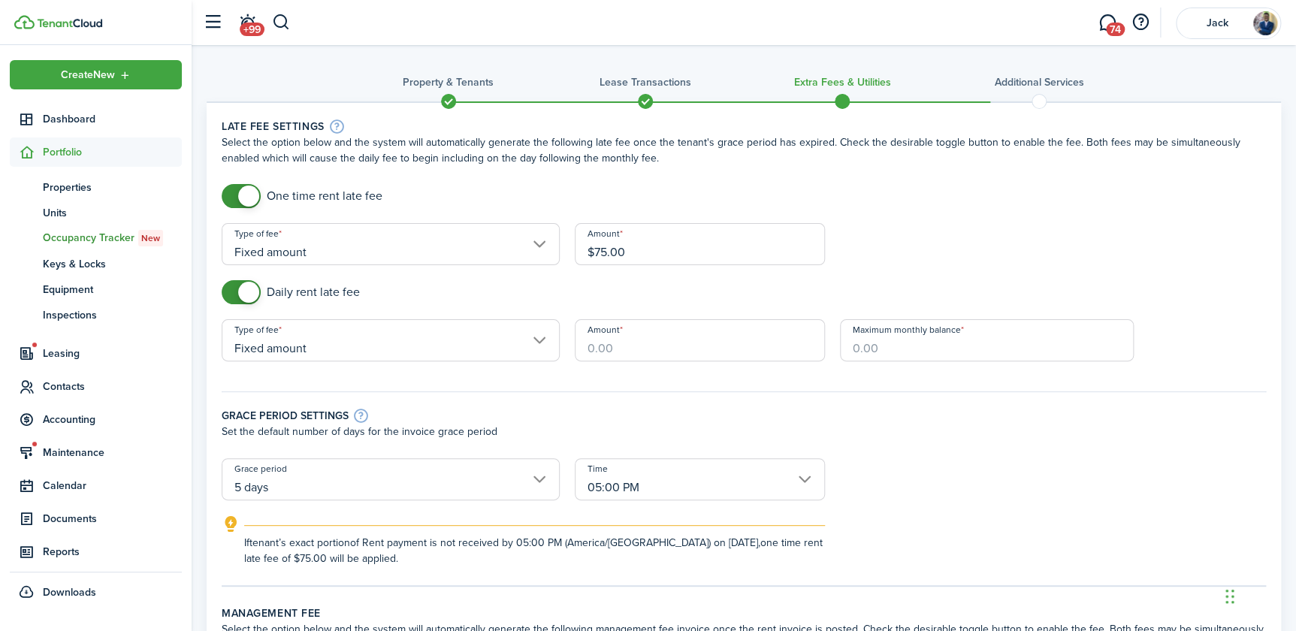
click at [623, 346] on input "Amount" at bounding box center [700, 340] width 250 height 42
type input "$10.00"
click at [867, 346] on input "Maximum monthly balance" at bounding box center [987, 340] width 294 height 42
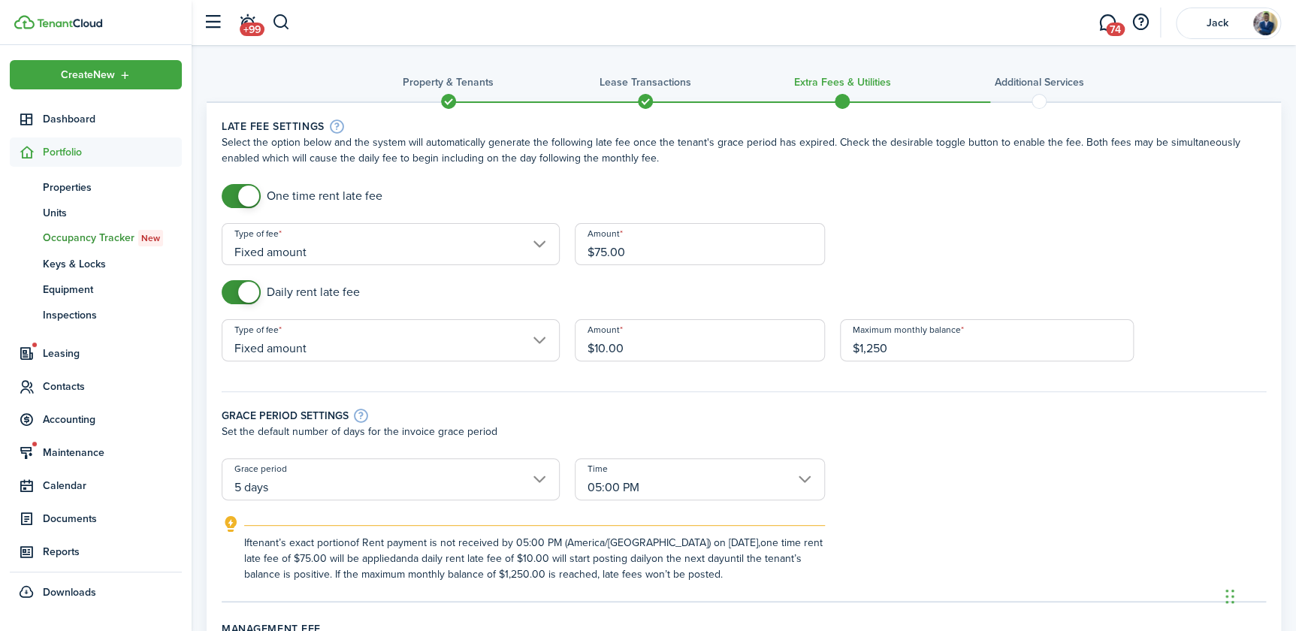
type input "$1,250.00"
click at [765, 404] on div "Grace period settings Set the default number of days for the invoice grace peri…" at bounding box center [743, 417] width 1059 height 82
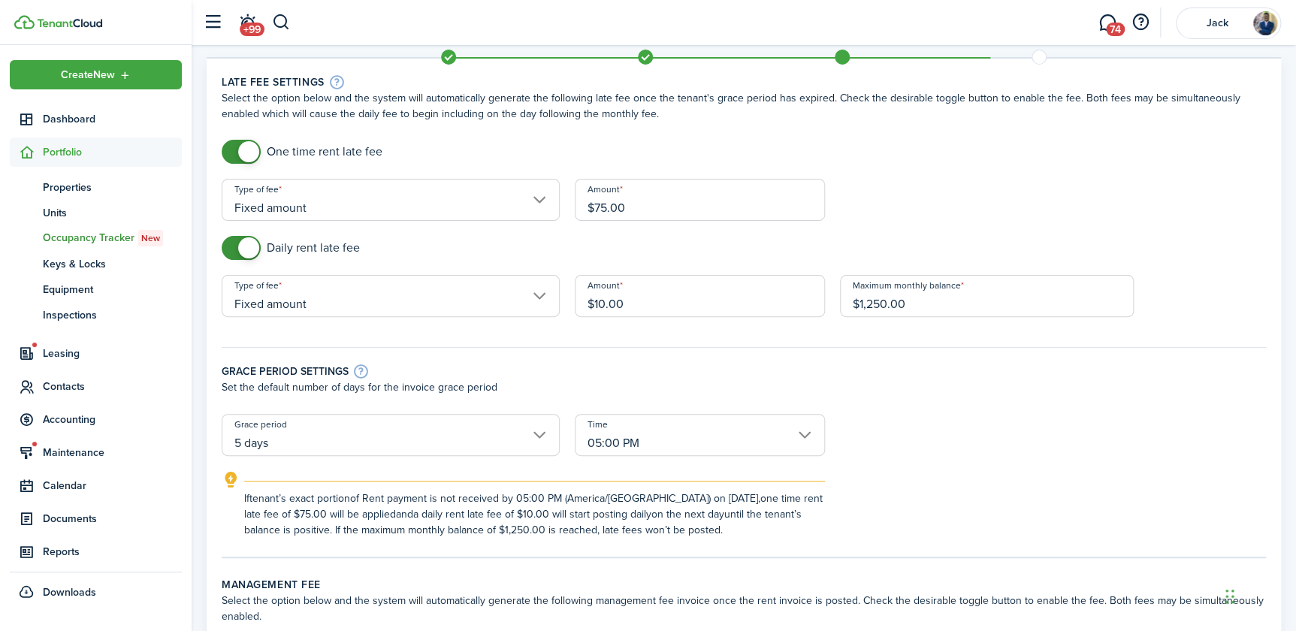
scroll to position [68, 0]
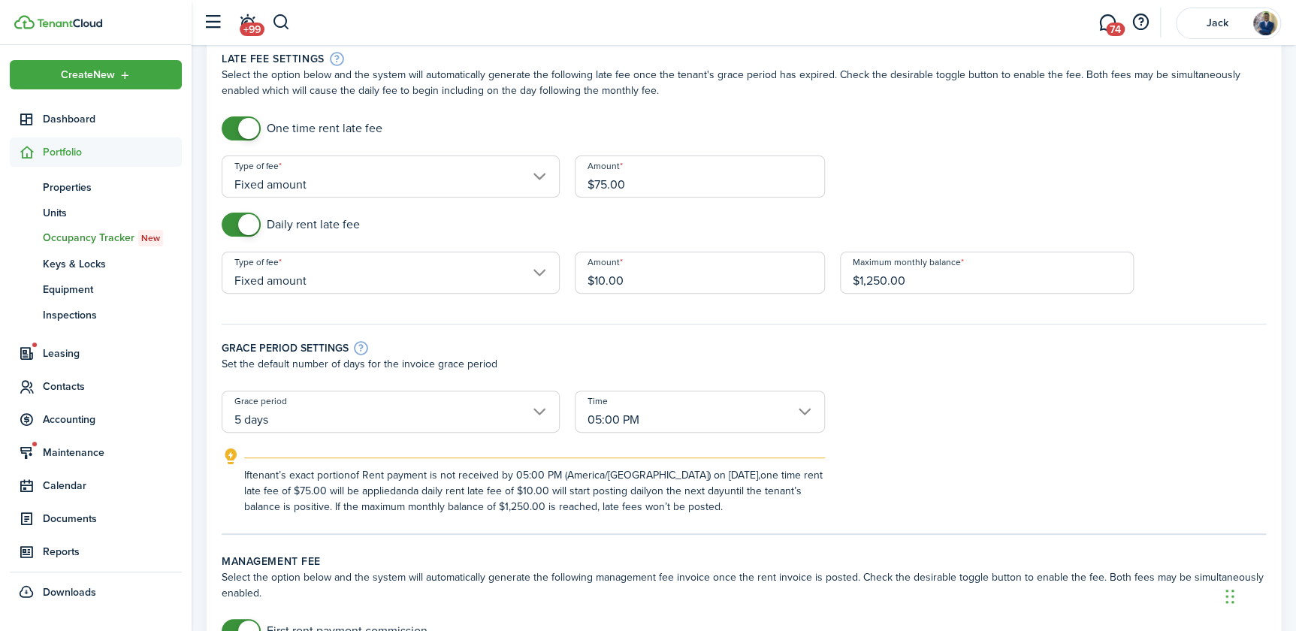
click at [316, 416] on input "5 days" at bounding box center [391, 412] width 338 height 42
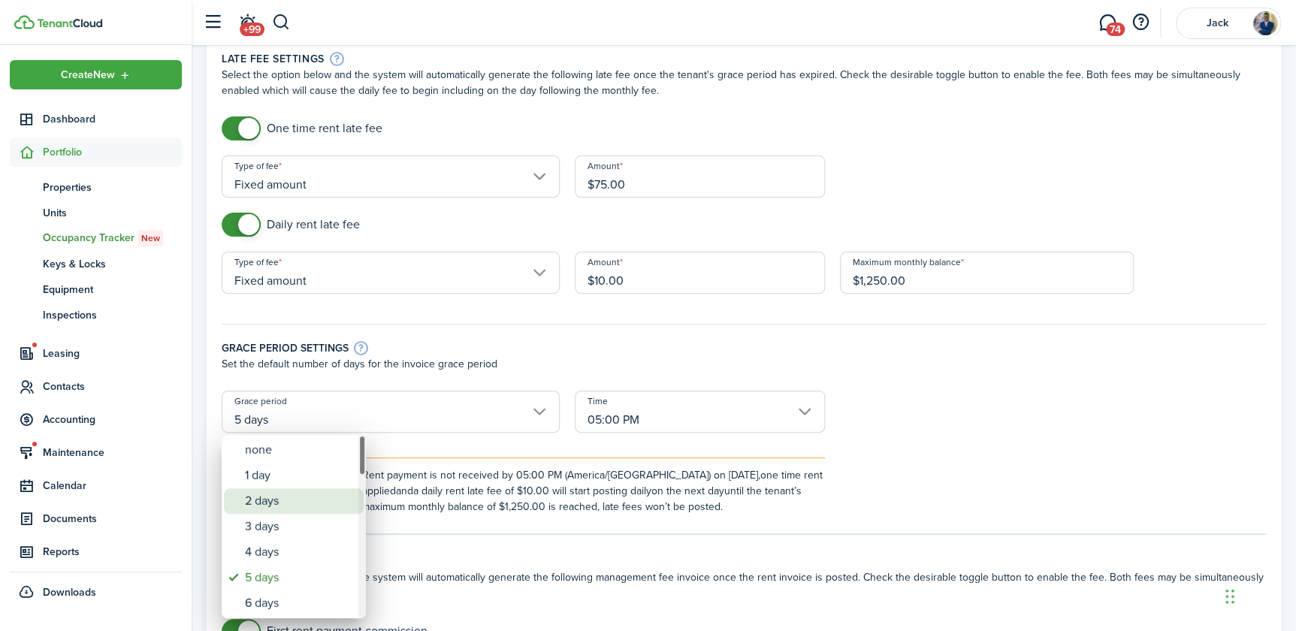
click at [283, 495] on div "2 days" at bounding box center [300, 501] width 110 height 26
type input "2 days"
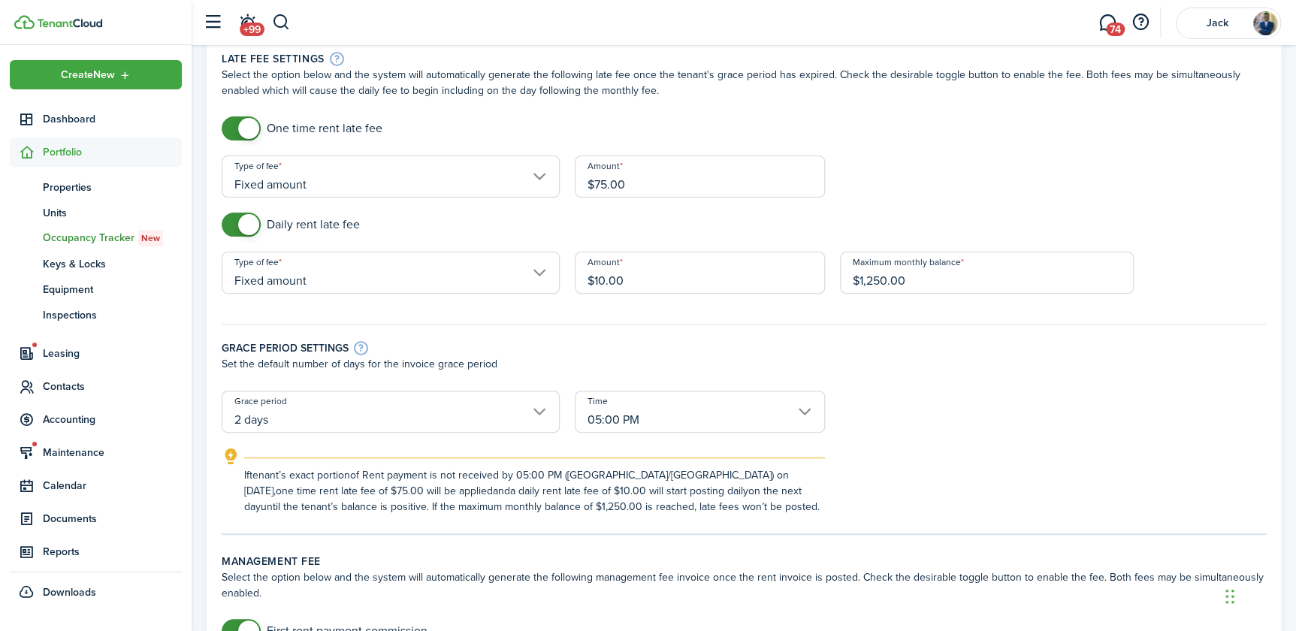
click at [621, 417] on input "05:00 PM" at bounding box center [700, 412] width 250 height 42
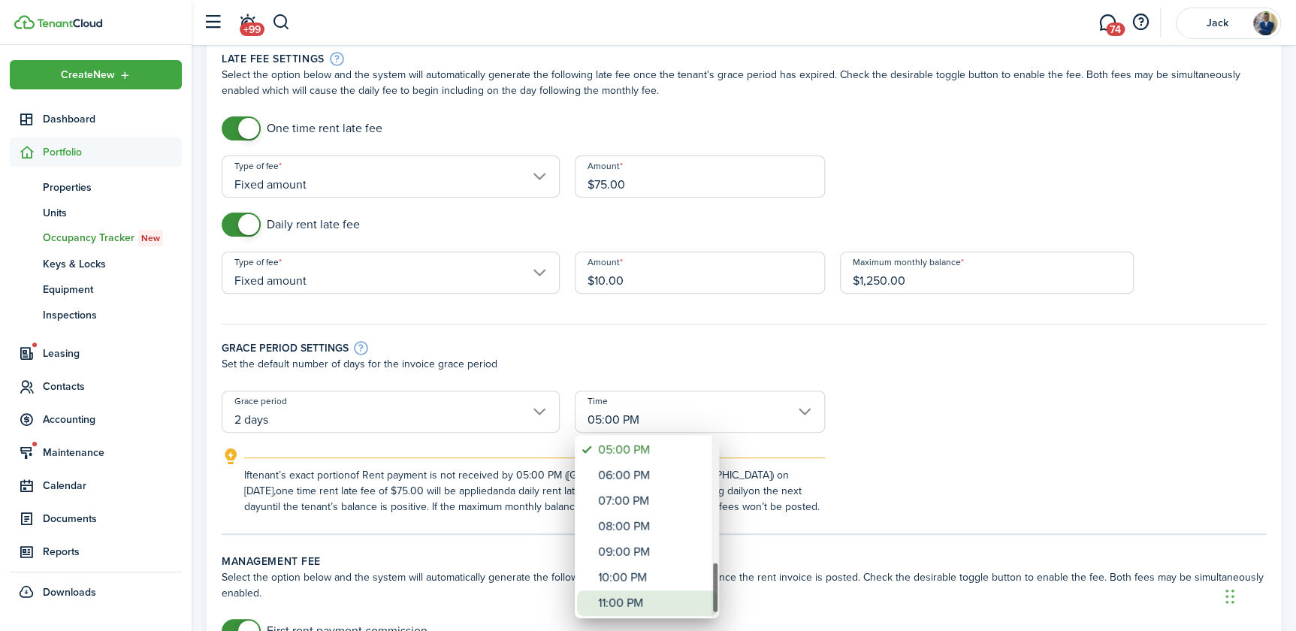
click at [627, 596] on div "11:00 PM" at bounding box center [653, 604] width 110 height 26
type input "11:00 PM"
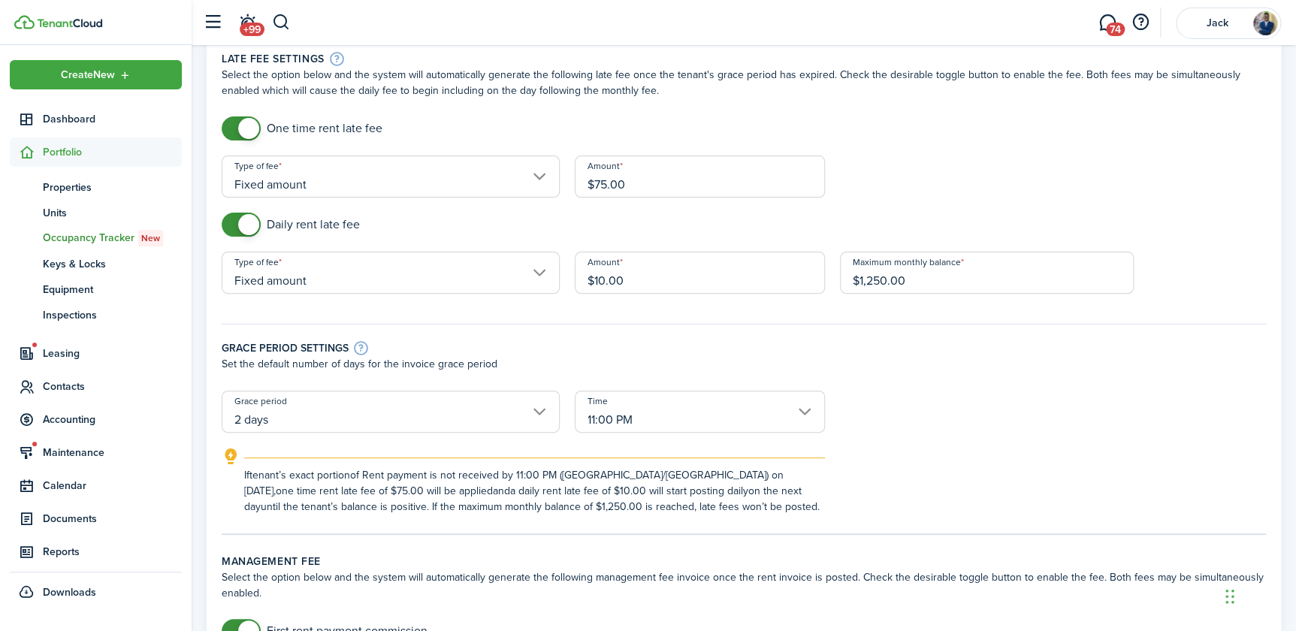
click at [634, 356] on p "Set the default number of days for the invoice grace period" at bounding box center [744, 364] width 1044 height 16
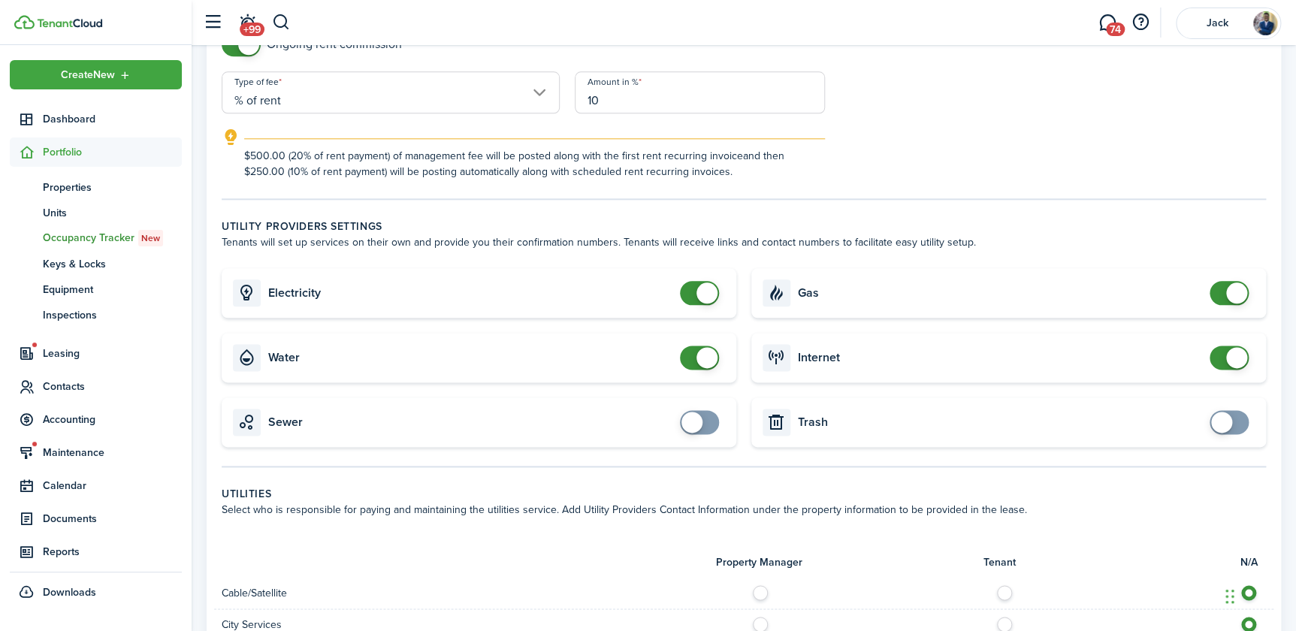
scroll to position [751, 0]
click at [701, 297] on span at bounding box center [707, 292] width 21 height 21
checkbox input "true"
click at [694, 296] on span at bounding box center [691, 292] width 21 height 21
checkbox input "false"
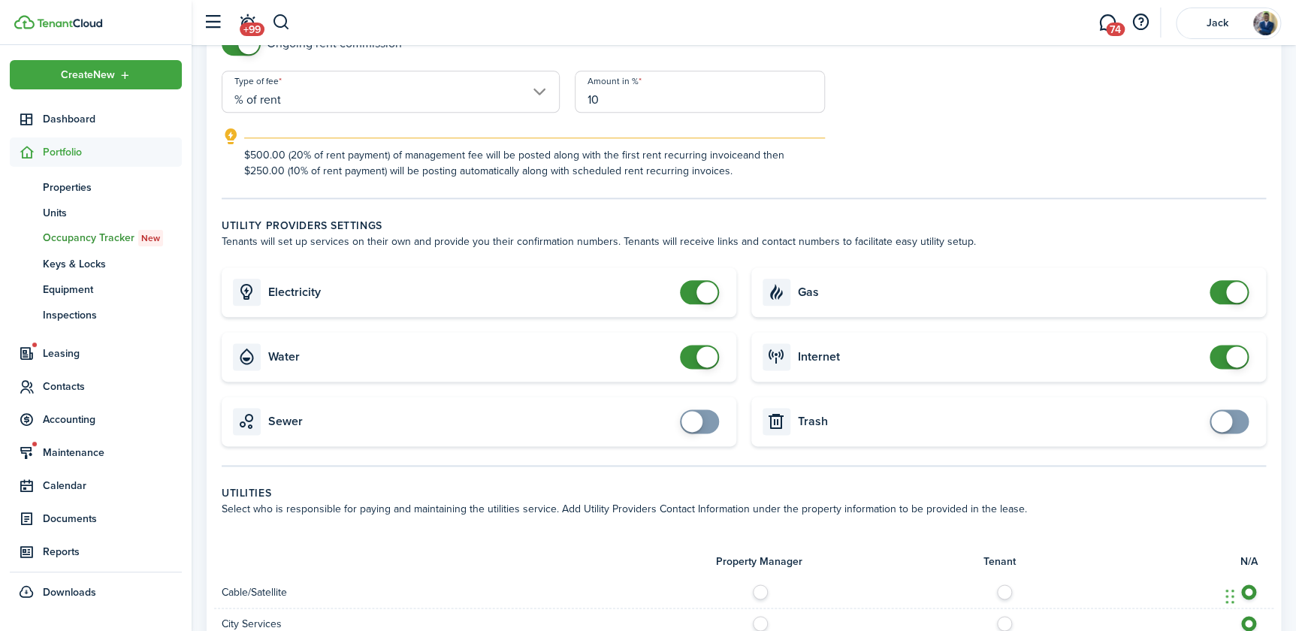
click at [1234, 293] on span at bounding box center [1236, 292] width 21 height 21
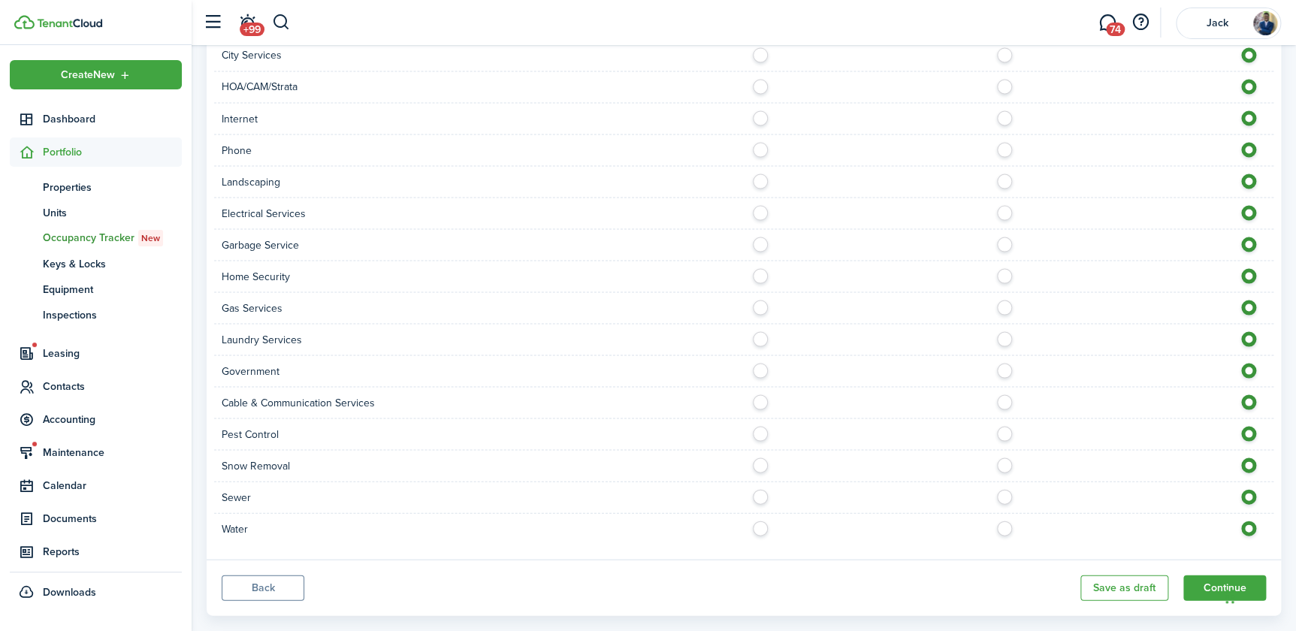
scroll to position [1343, 0]
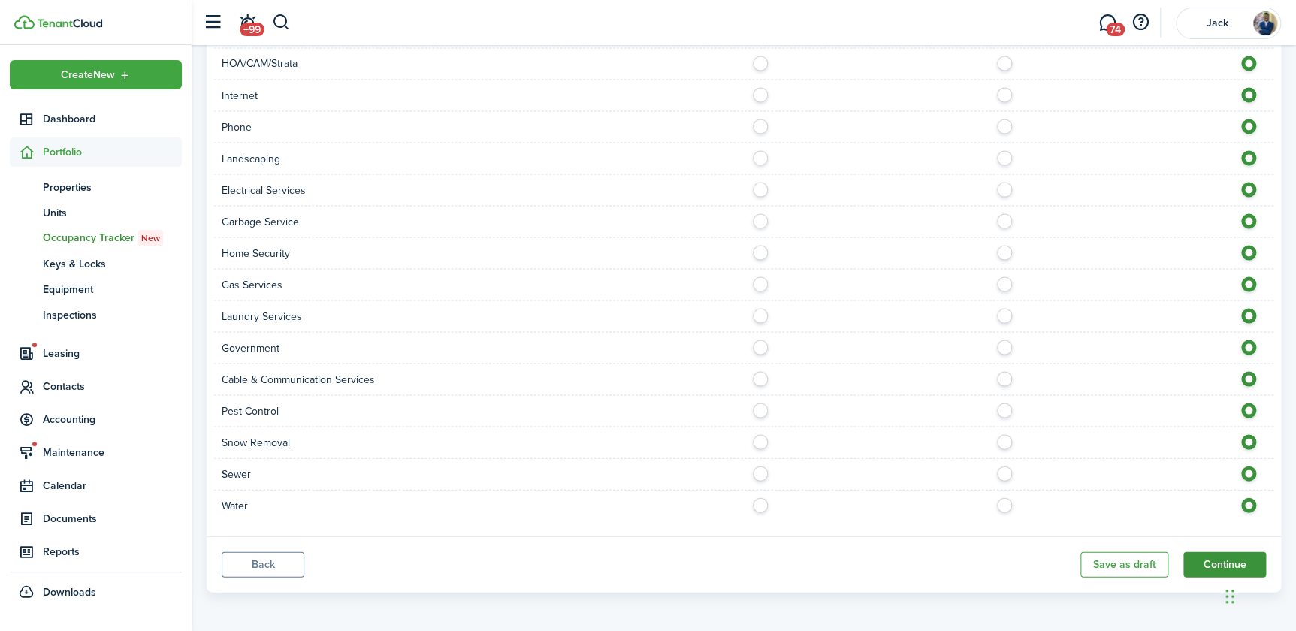
click at [1207, 561] on button "Continue" at bounding box center [1224, 565] width 83 height 26
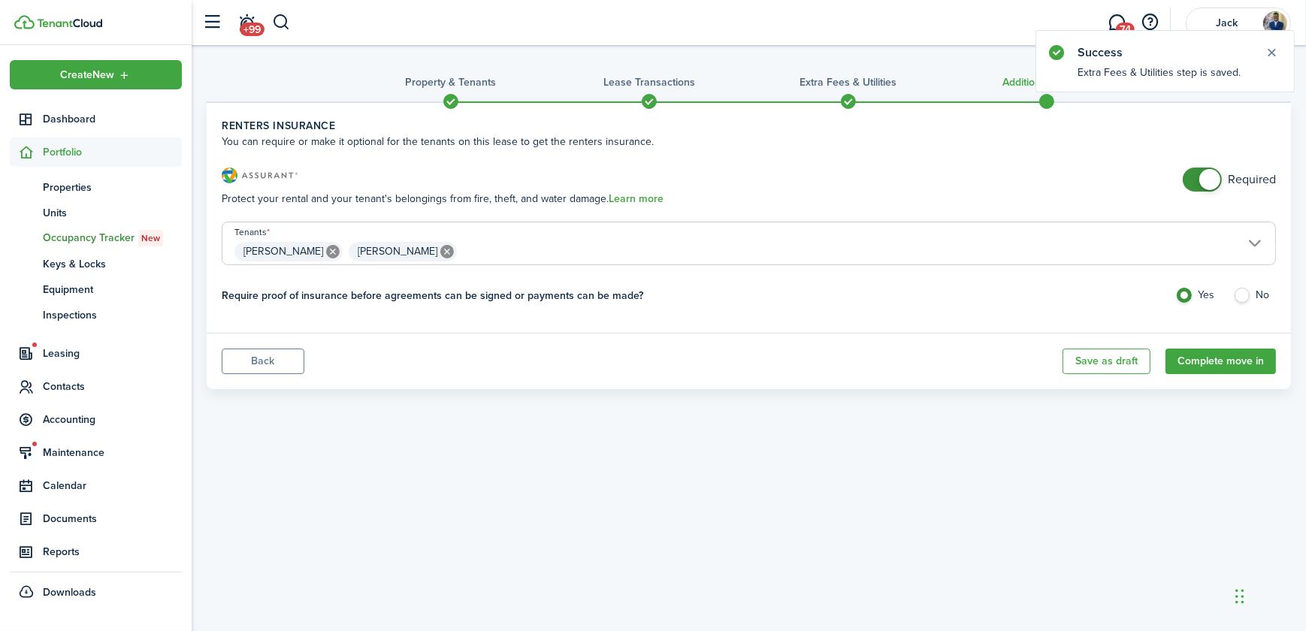
click at [440, 250] on icon at bounding box center [447, 252] width 14 height 14
type input "[PERSON_NAME]"
click at [1242, 293] on label "No" at bounding box center [1254, 299] width 43 height 23
radio input "false"
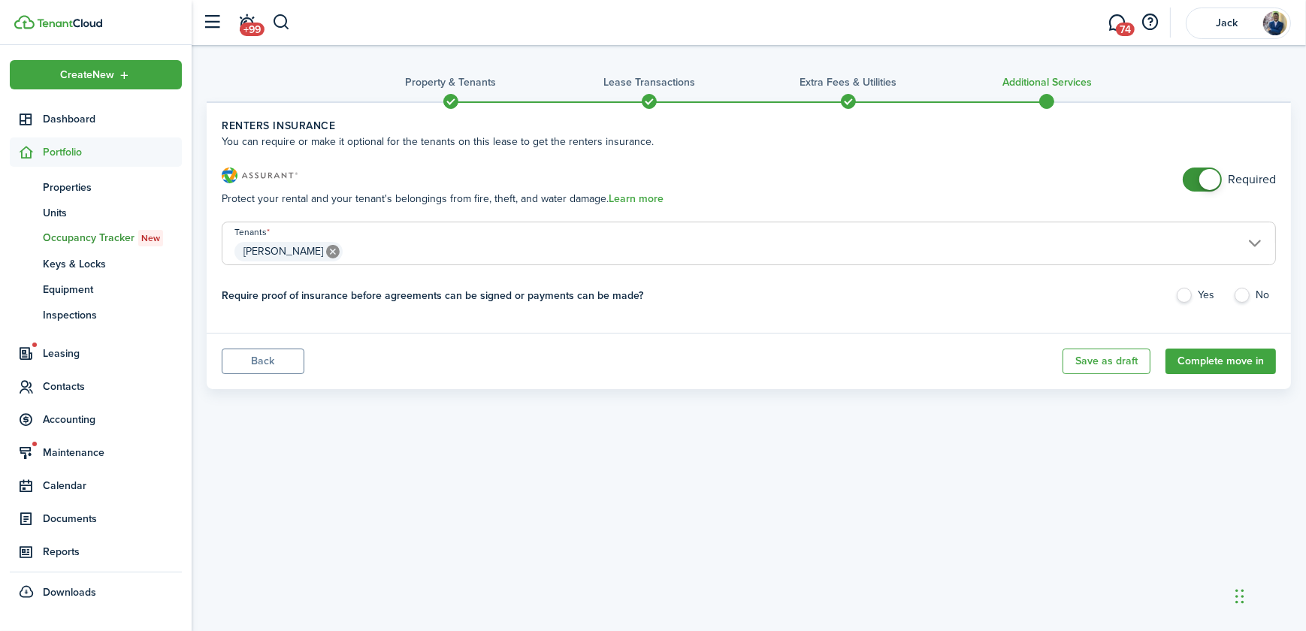
radio input "true"
click at [1217, 360] on button "Complete move in" at bounding box center [1220, 362] width 110 height 26
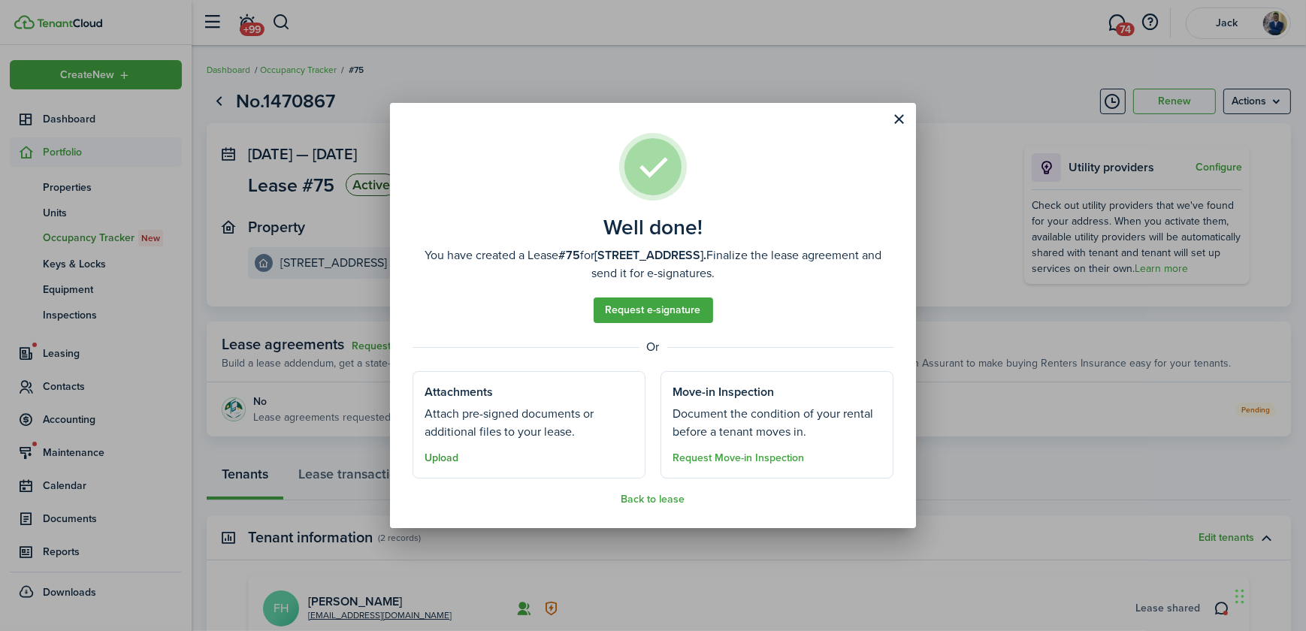
click at [440, 458] on button "Upload" at bounding box center [442, 458] width 34 height 12
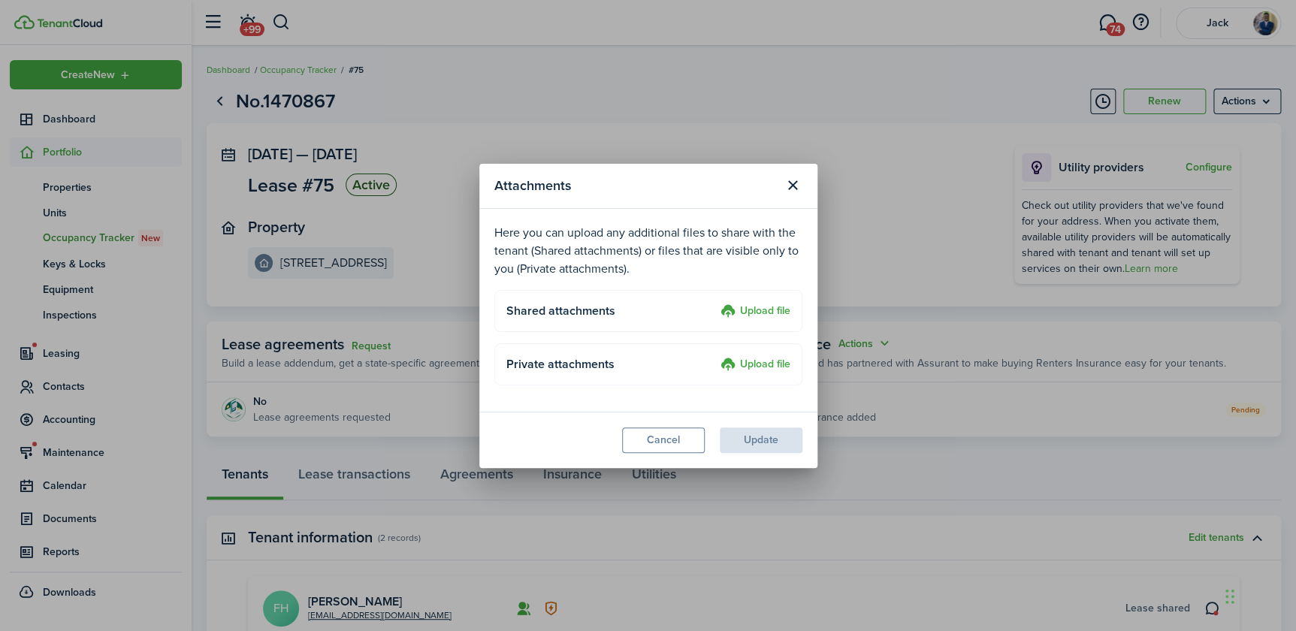
click at [751, 313] on label "Upload file" at bounding box center [756, 312] width 70 height 18
click at [715, 303] on input "Upload file" at bounding box center [715, 303] width 0 height 0
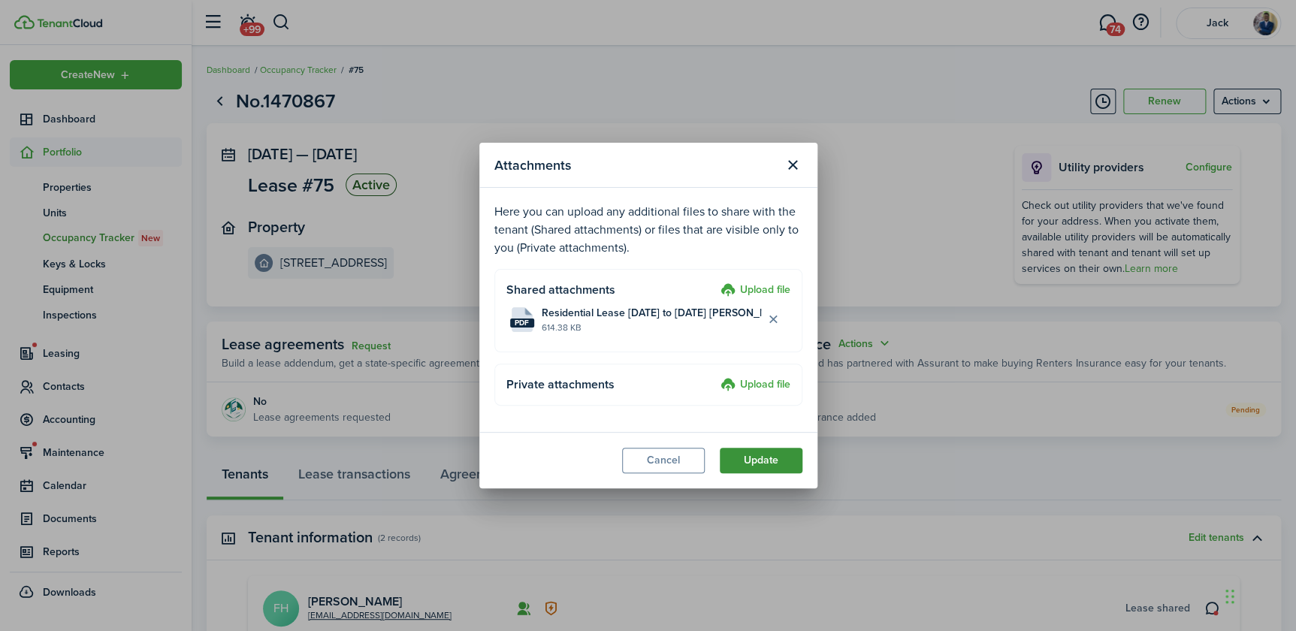
click at [766, 458] on button "Update" at bounding box center [761, 461] width 83 height 26
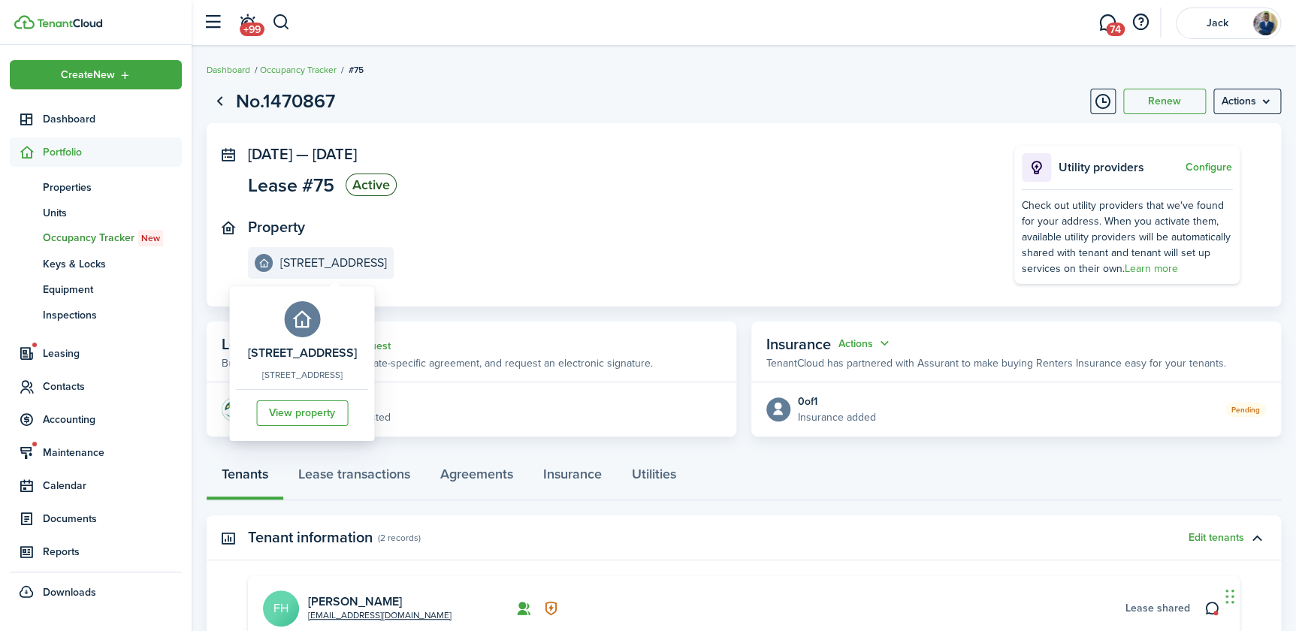
click at [320, 258] on e-details-info-title "[STREET_ADDRESS]" at bounding box center [333, 263] width 107 height 14
click at [326, 426] on link "View property" at bounding box center [302, 413] width 92 height 26
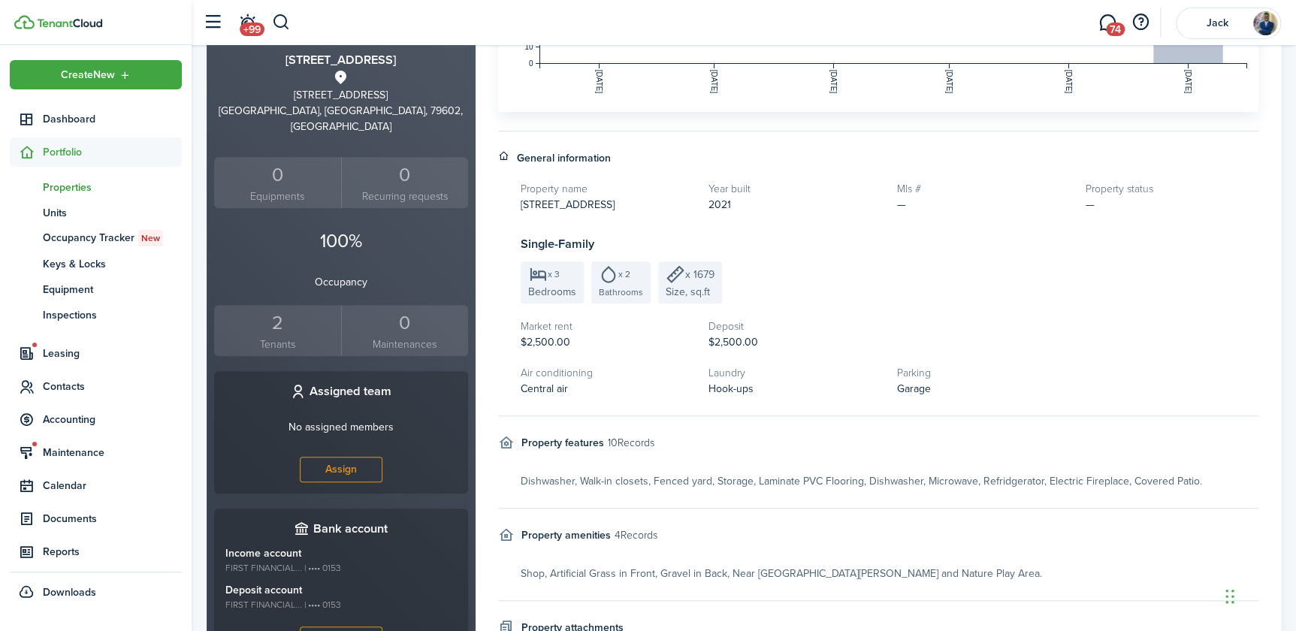
scroll to position [356, 0]
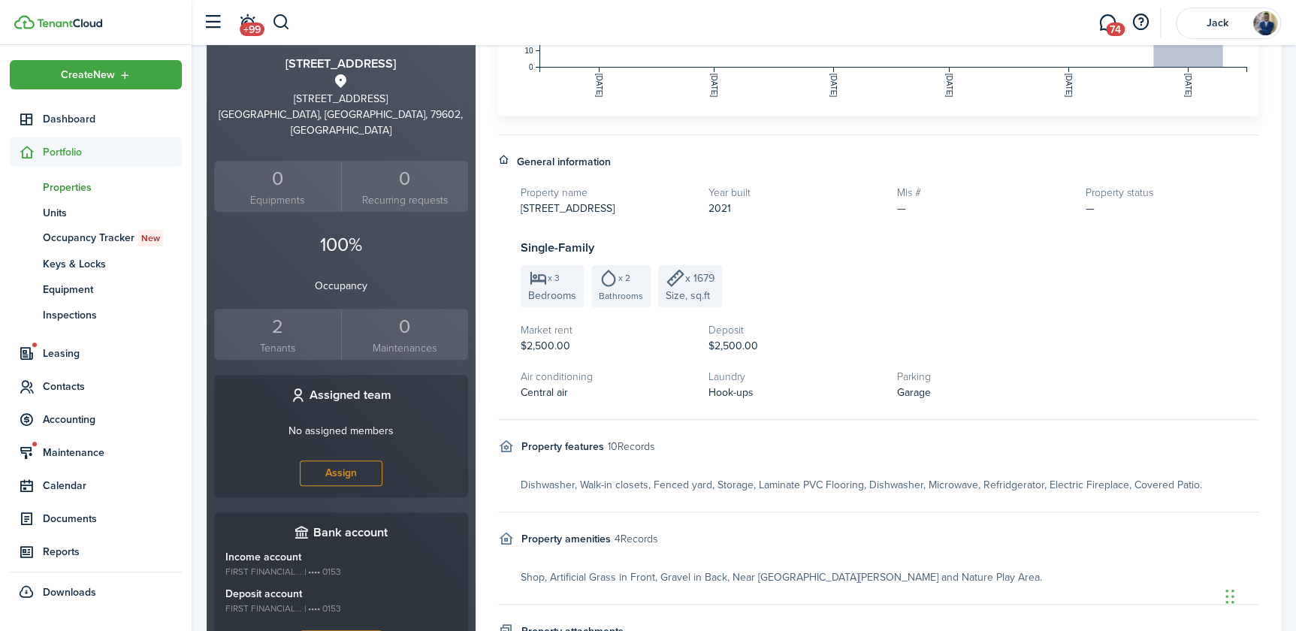
click at [276, 313] on div "2" at bounding box center [277, 327] width 119 height 29
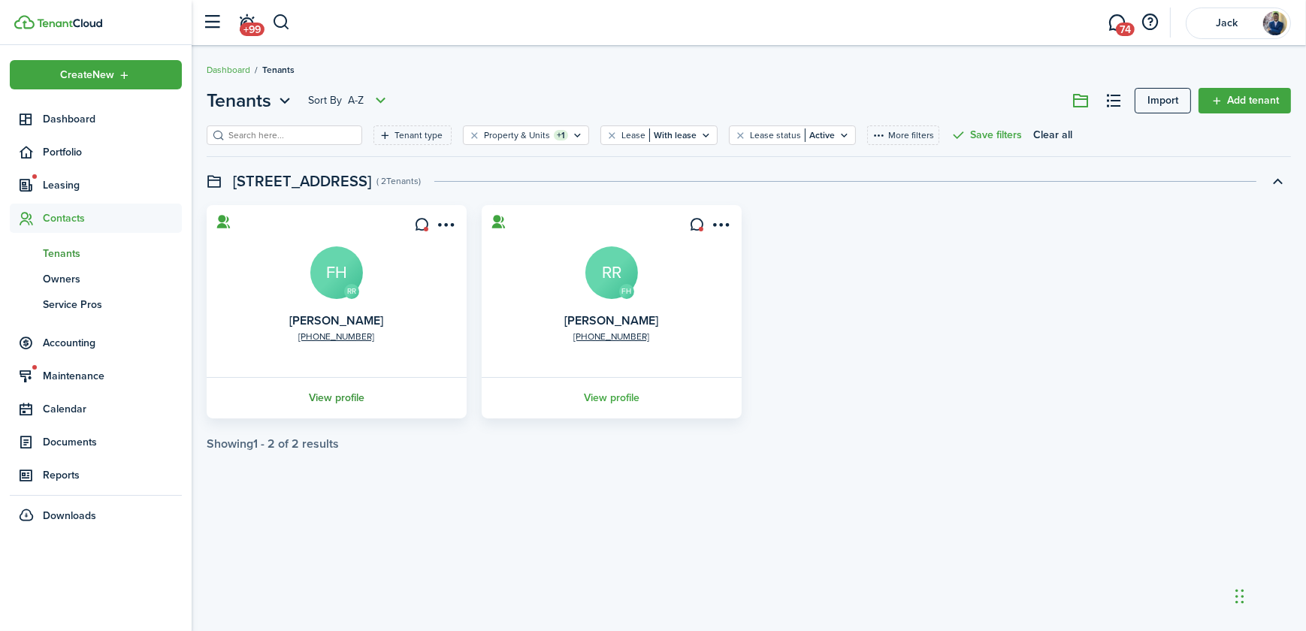
click at [339, 396] on link "View profile" at bounding box center [336, 397] width 264 height 41
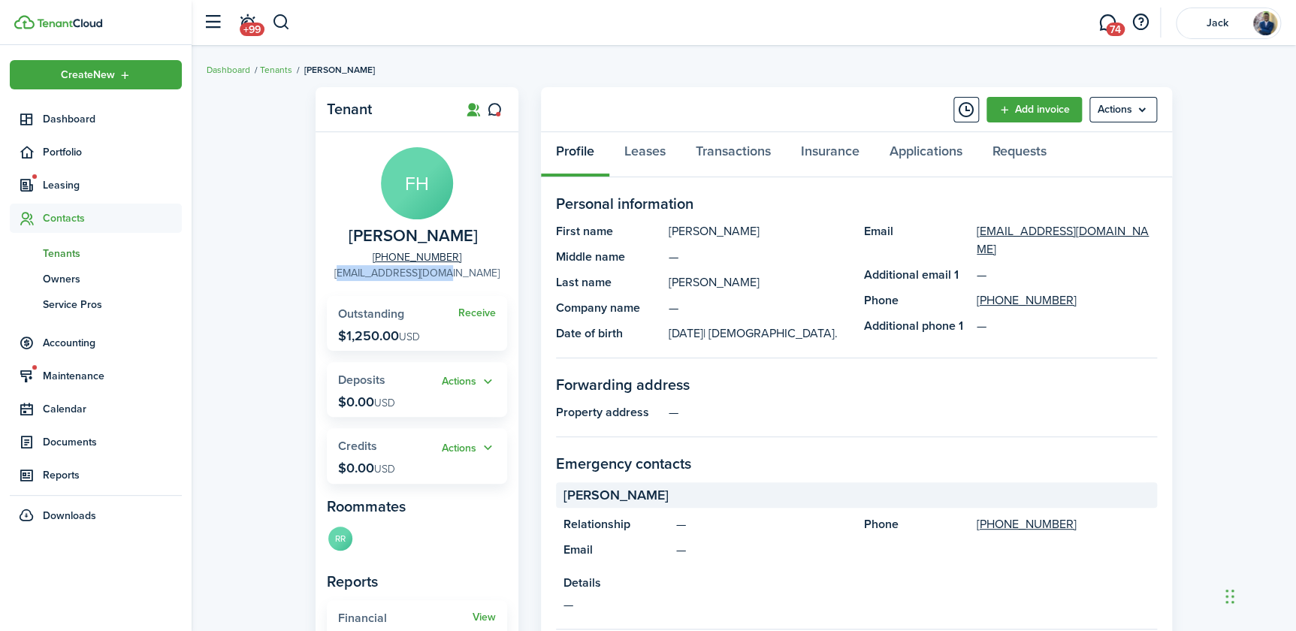
drag, startPoint x: 463, startPoint y: 272, endPoint x: 368, endPoint y: 275, distance: 94.7
click at [368, 275] on panel-main-group "[PERSON_NAME] [PHONE_NUMBER] [EMAIL_ADDRESS][DOMAIN_NAME]" at bounding box center [417, 214] width 180 height 134
copy link "[EMAIL_ADDRESS][DOMAIN_NAME]"
click at [274, 69] on link "Tenants" at bounding box center [276, 70] width 32 height 14
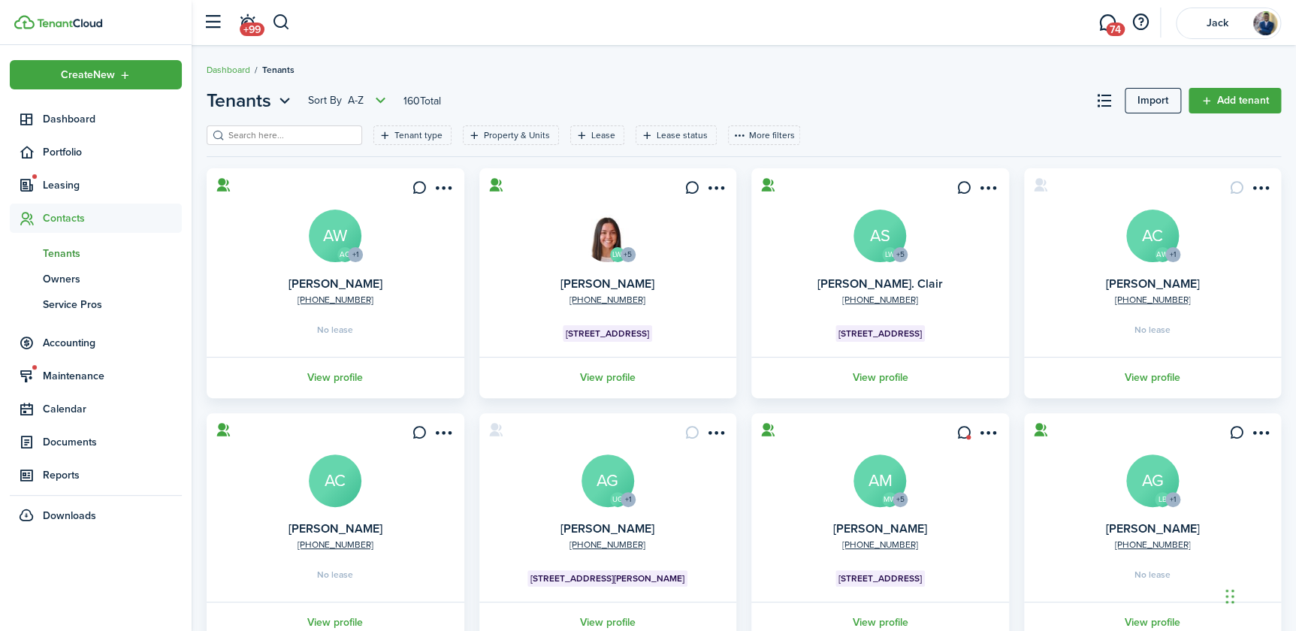
click at [279, 135] on input "search" at bounding box center [291, 135] width 132 height 14
type input "[PERSON_NAME]"
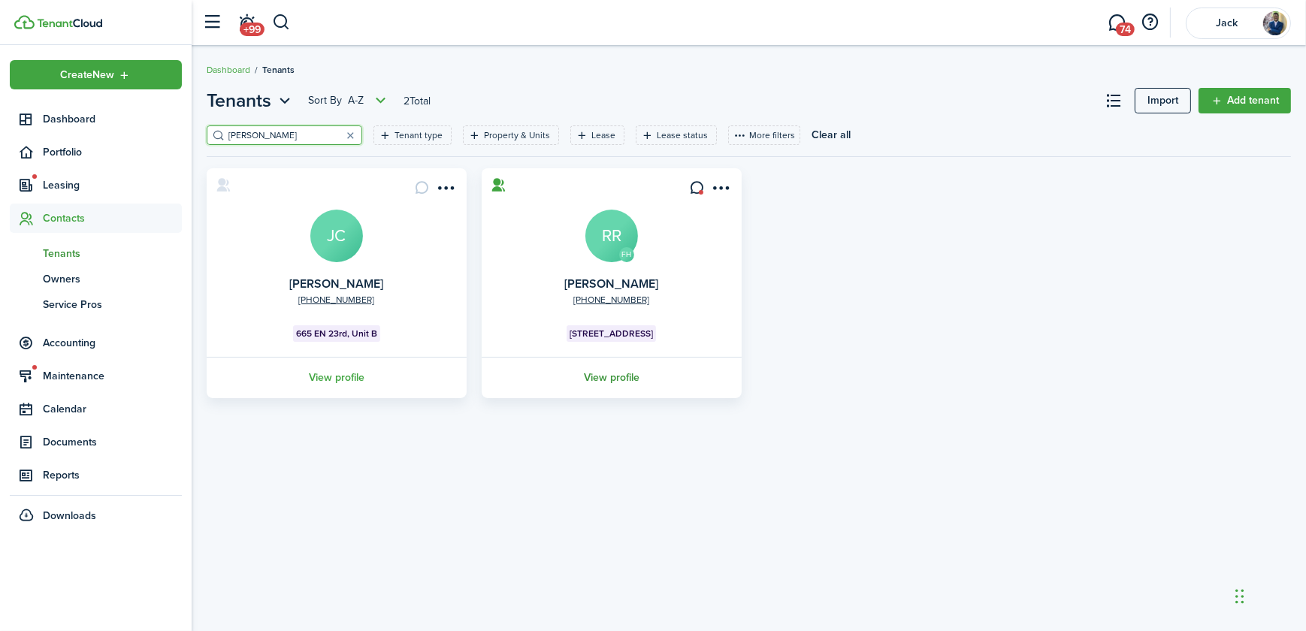
click at [614, 375] on link "View profile" at bounding box center [611, 377] width 264 height 41
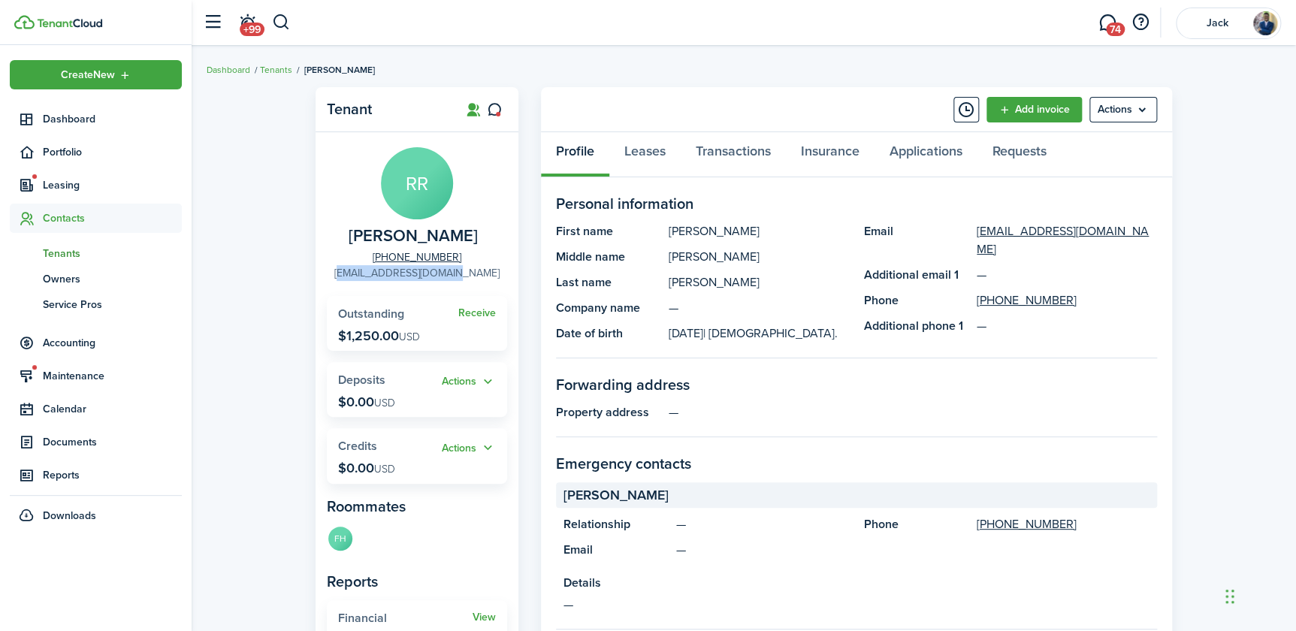
drag, startPoint x: 479, startPoint y: 273, endPoint x: 361, endPoint y: 278, distance: 117.3
click at [361, 278] on panel-main-group "RR [PERSON_NAME] [PHONE_NUMBER] [EMAIL_ADDRESS][DOMAIN_NAME]" at bounding box center [417, 214] width 180 height 134
copy link "[EMAIL_ADDRESS][DOMAIN_NAME]"
click at [62, 146] on span "Portfolio" at bounding box center [112, 152] width 139 height 16
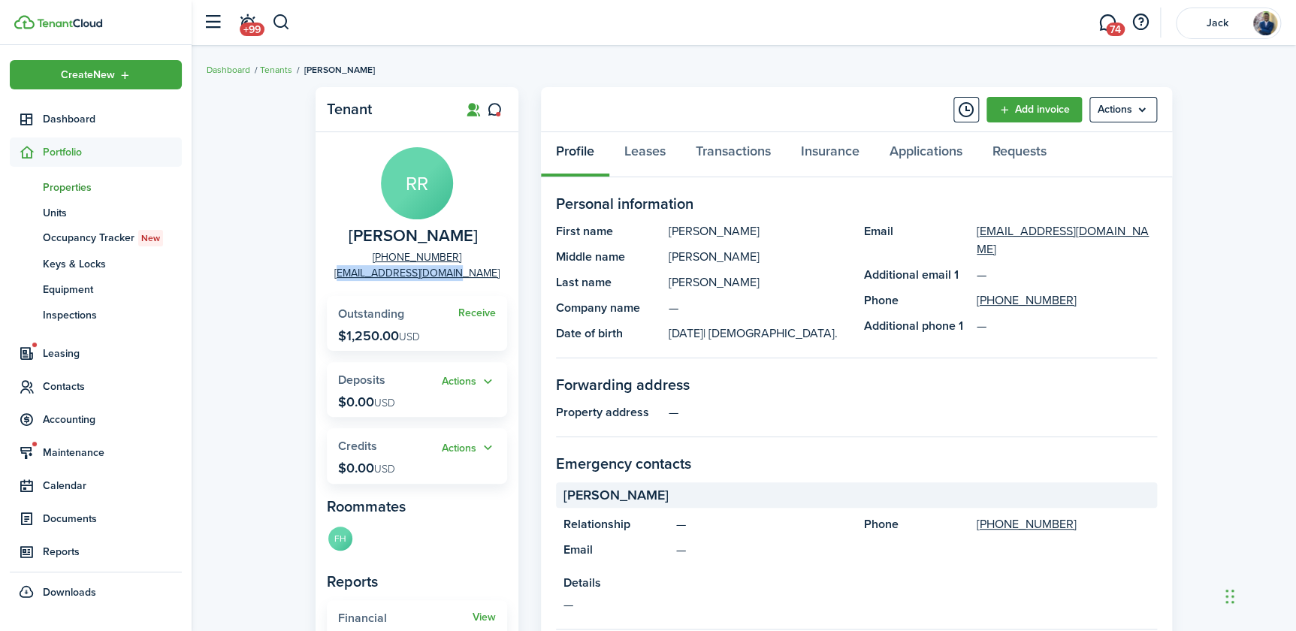
click at [71, 186] on span "Properties" at bounding box center [112, 188] width 139 height 16
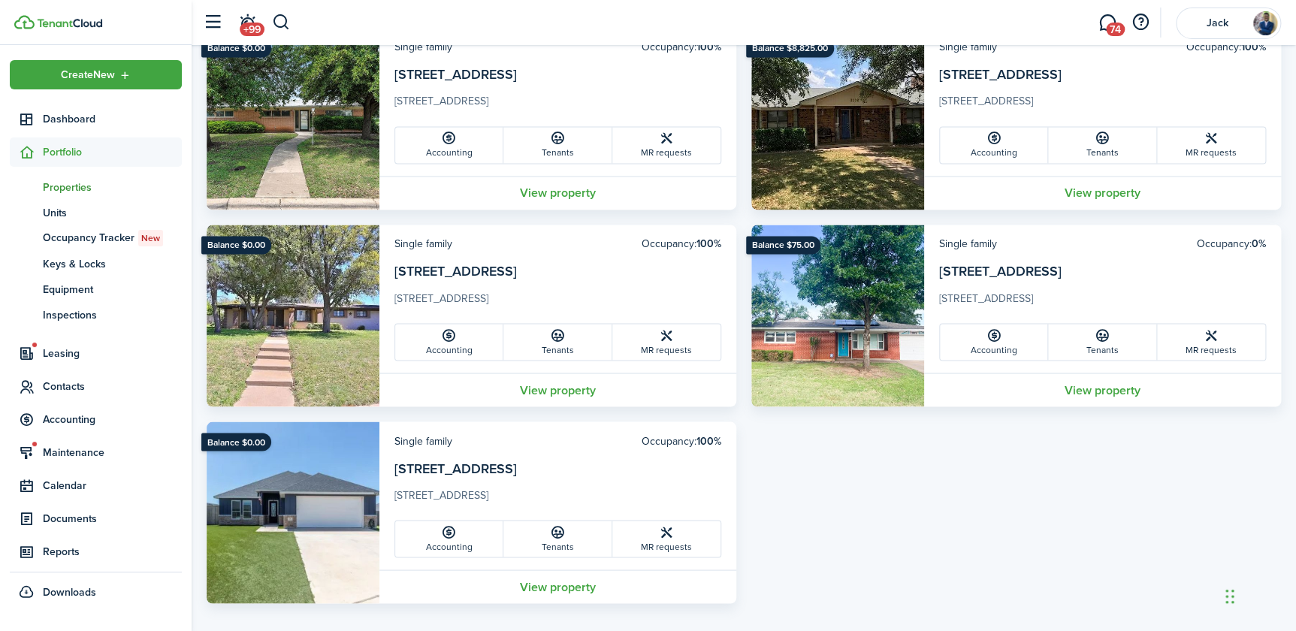
scroll to position [1138, 0]
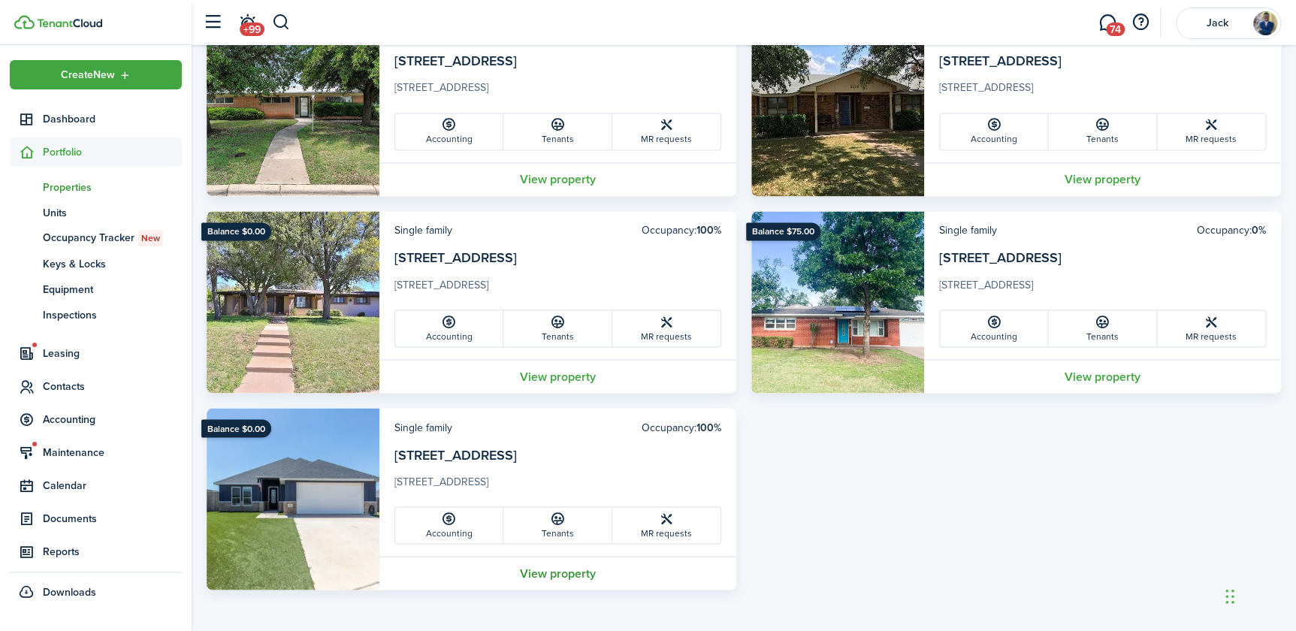
click at [551, 570] on link "View property" at bounding box center [557, 573] width 357 height 34
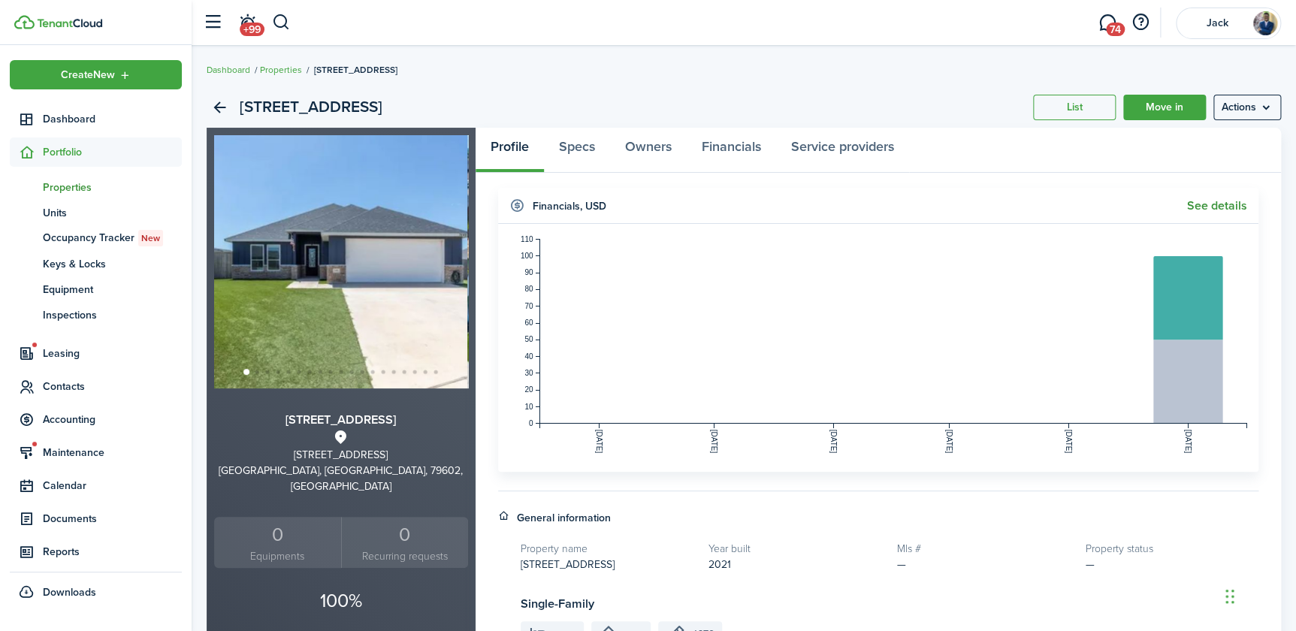
click at [1201, 208] on link "See details" at bounding box center [1217, 206] width 60 height 14
